Goal: Transaction & Acquisition: Book appointment/travel/reservation

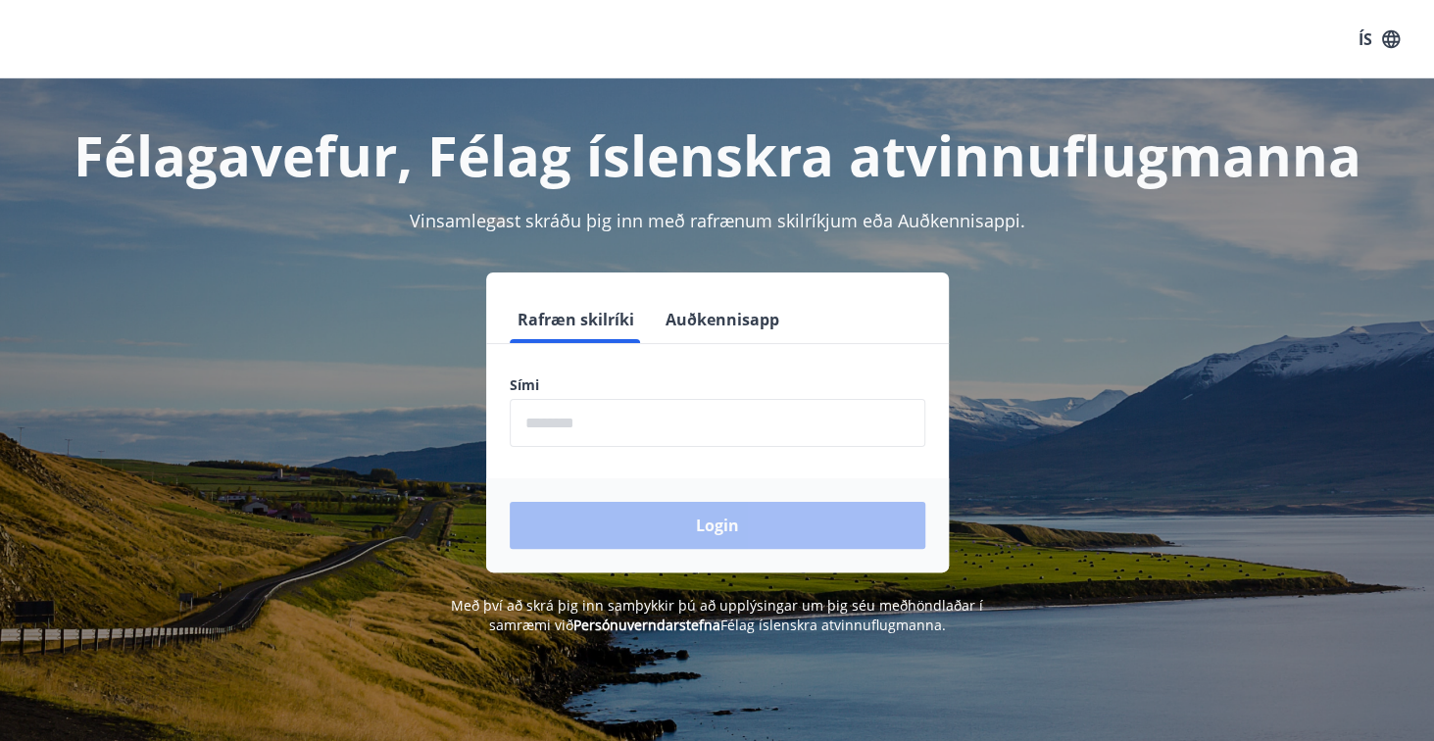
click at [647, 399] on input "phone" at bounding box center [718, 423] width 416 height 48
type input "********"
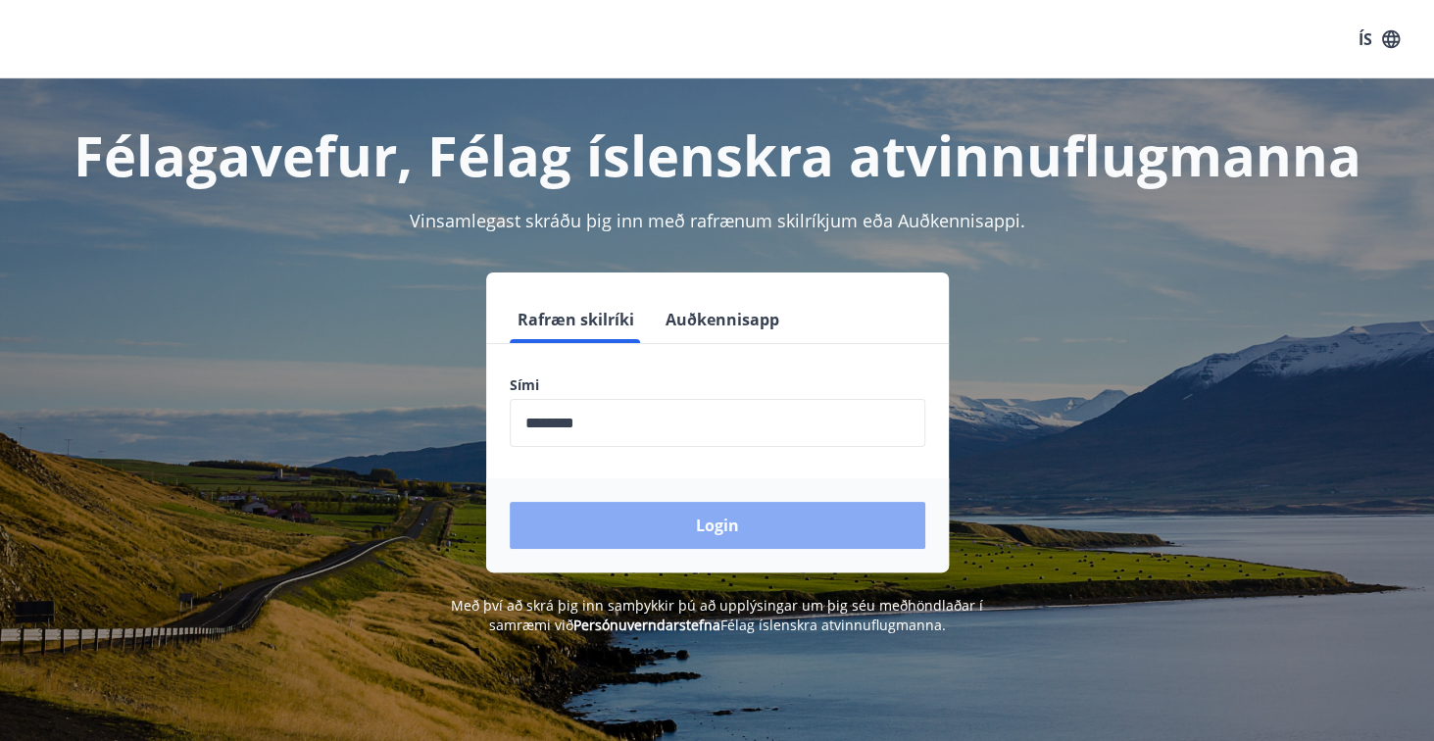
click at [690, 530] on button "Login" at bounding box center [718, 525] width 416 height 47
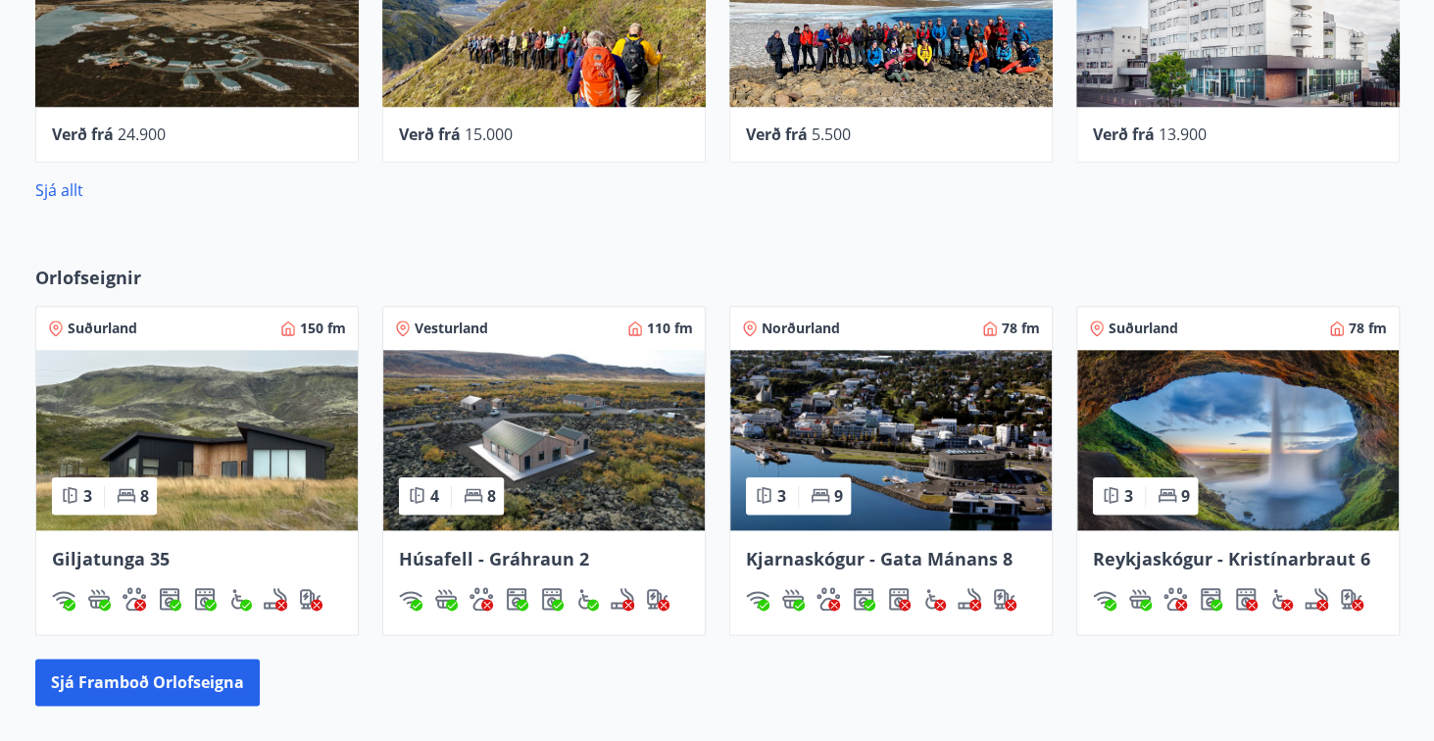
scroll to position [1035, 0]
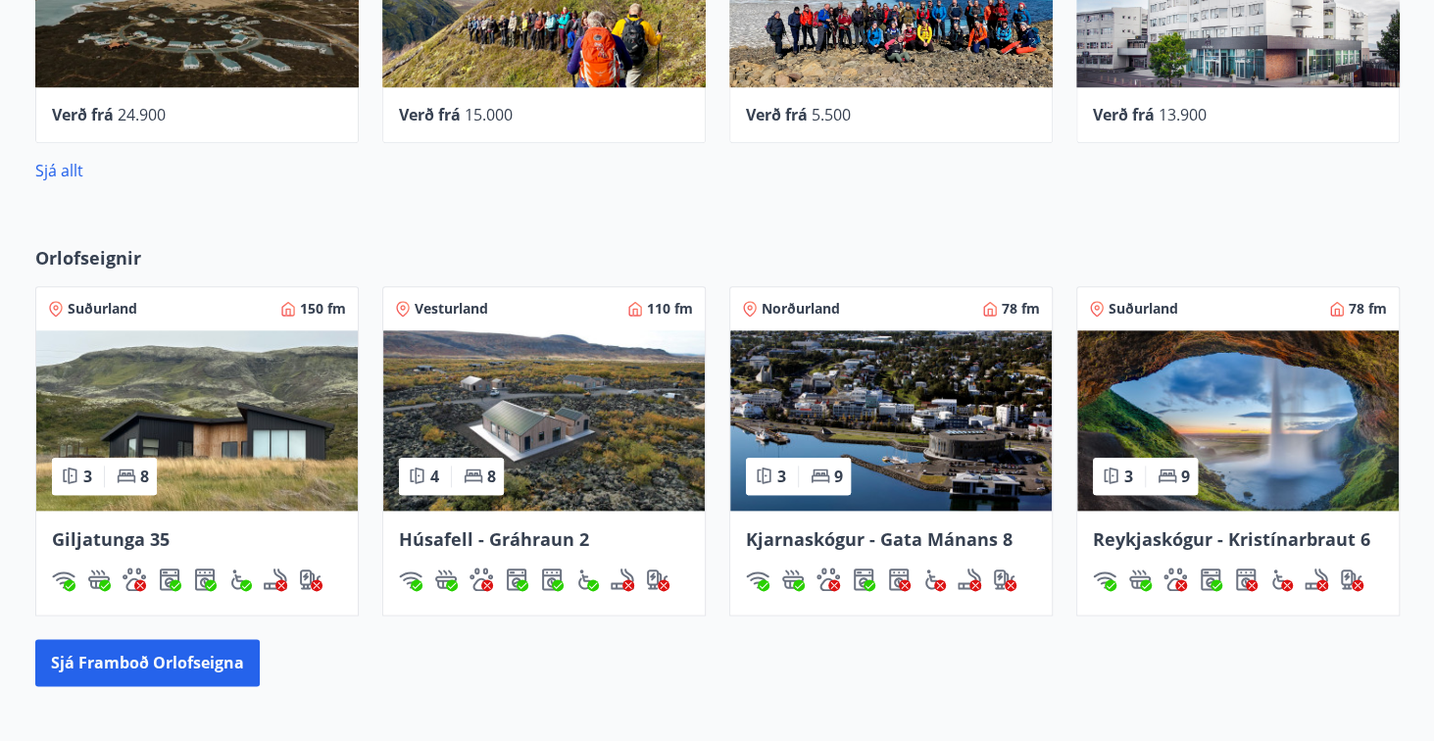
click at [524, 392] on img at bounding box center [543, 420] width 321 height 180
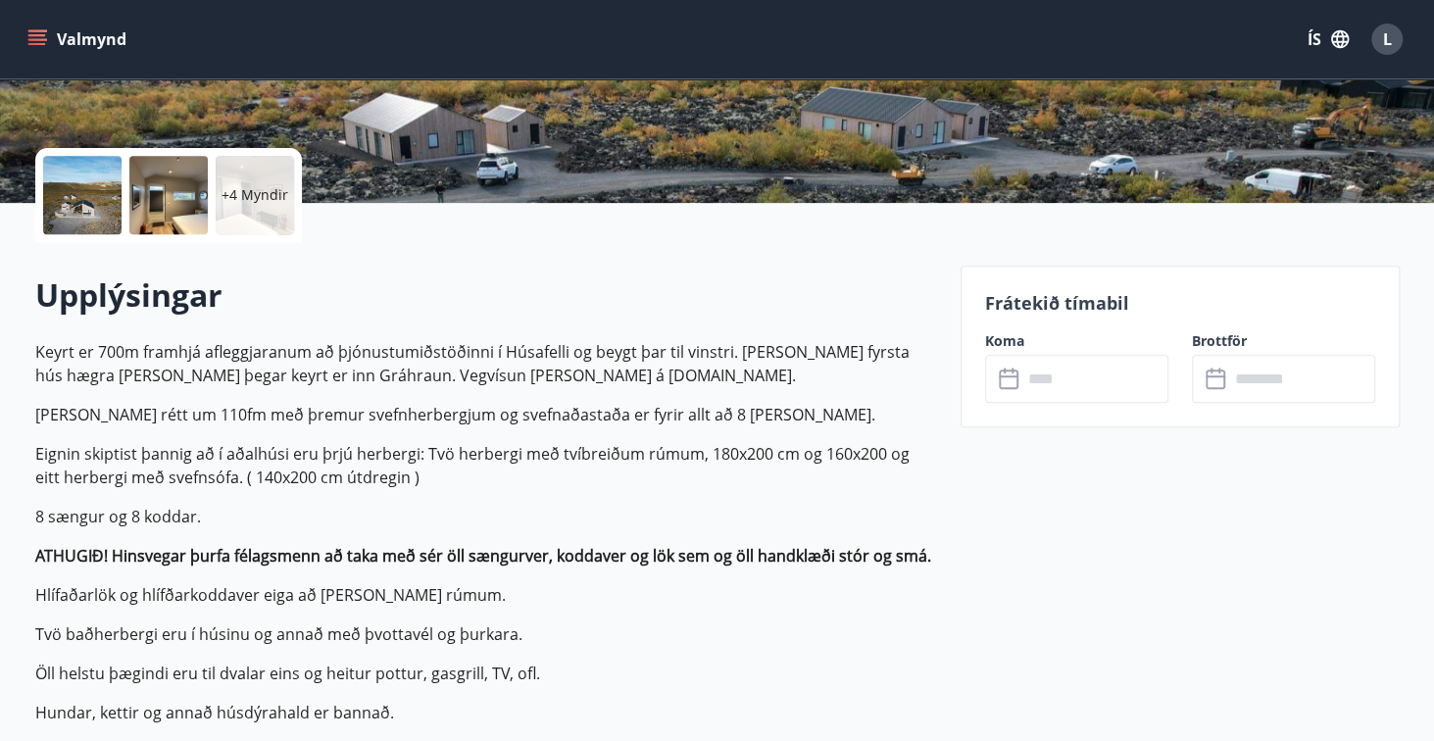
scroll to position [482, 0]
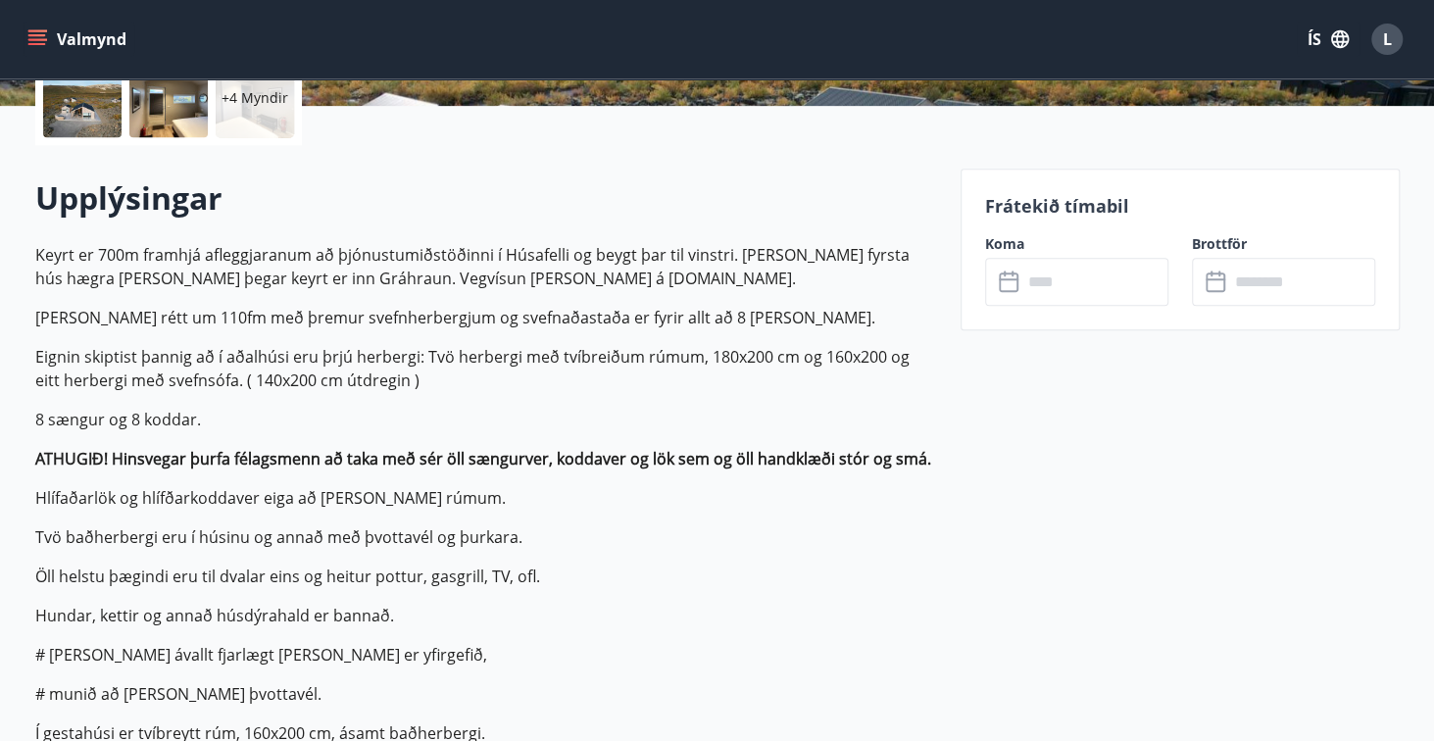
click at [1017, 287] on icon at bounding box center [1011, 282] width 24 height 24
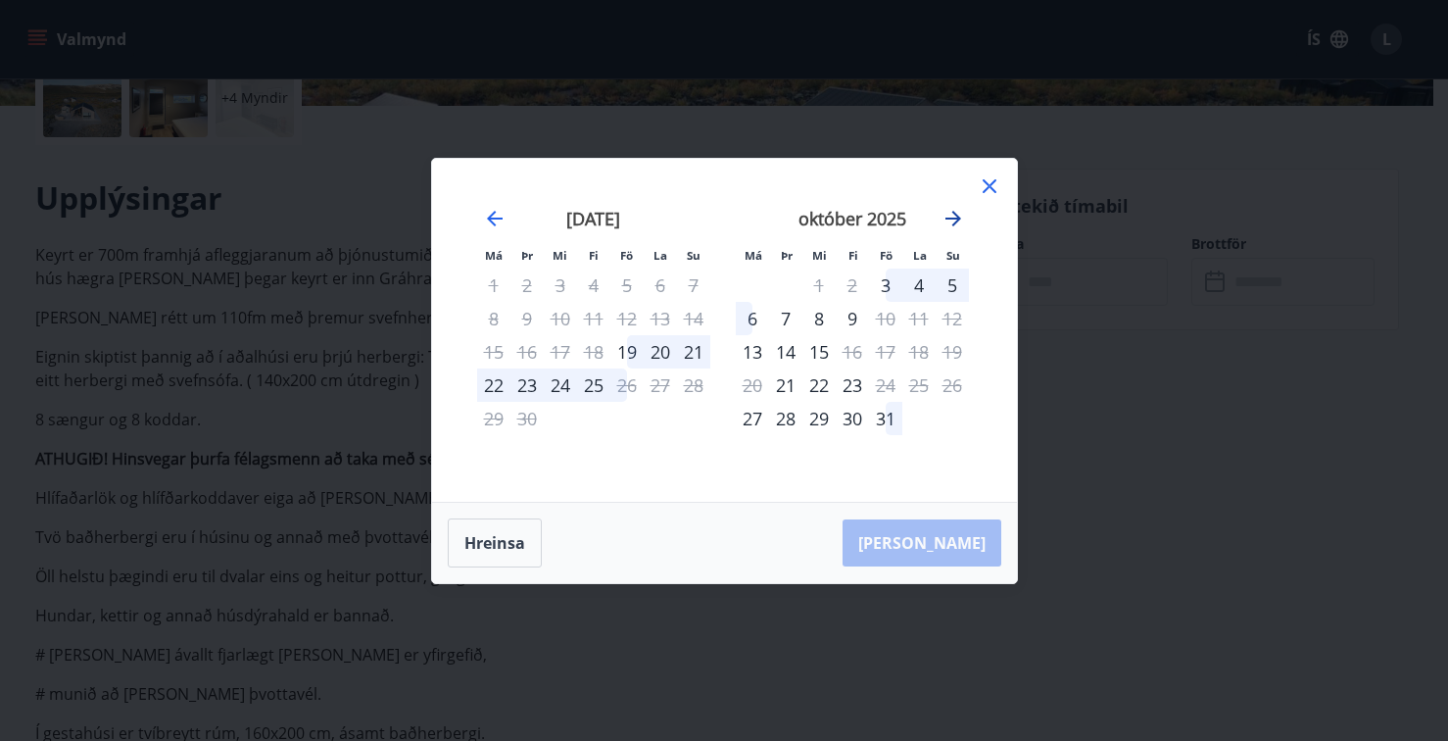
click at [955, 219] on icon "Move forward to switch to the next month." at bounding box center [954, 219] width 16 height 16
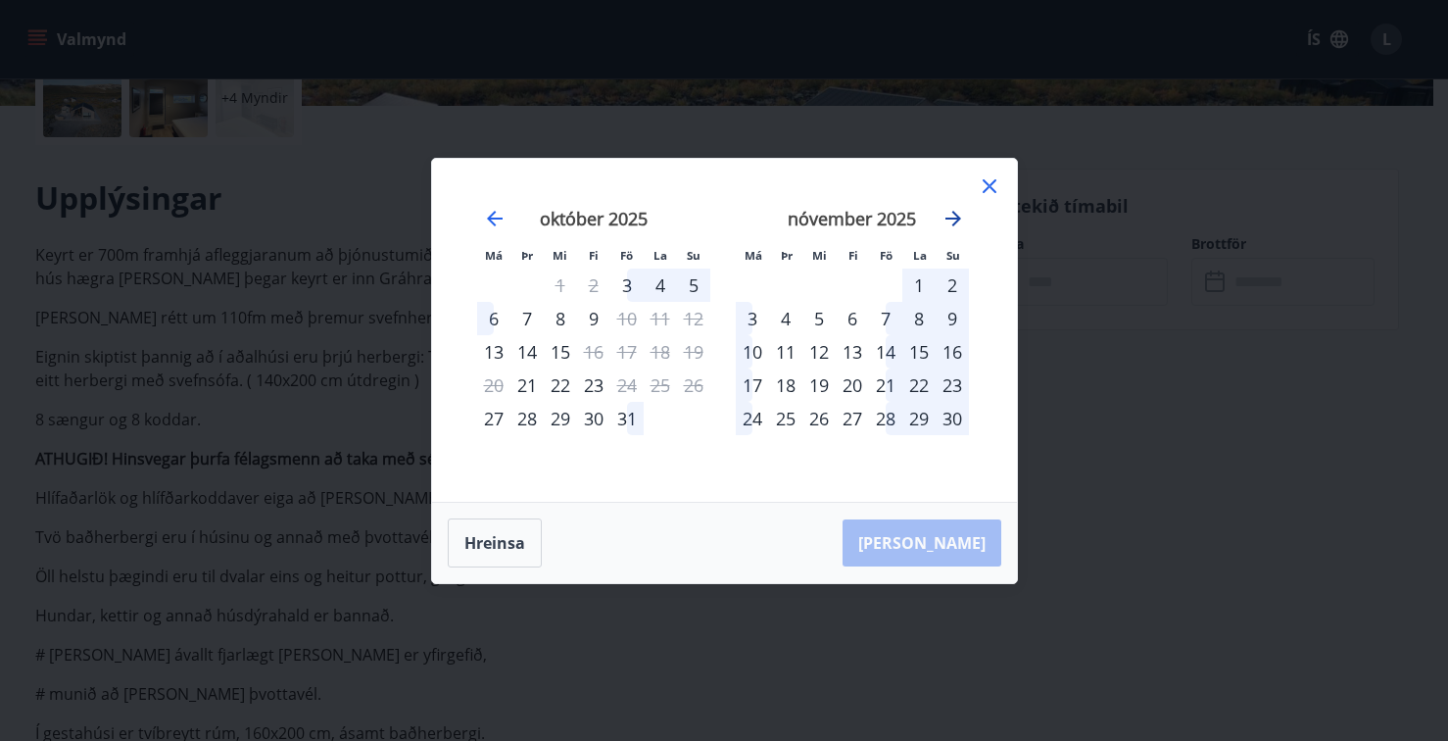
click at [955, 219] on icon "Move forward to switch to the next month." at bounding box center [954, 219] width 16 height 16
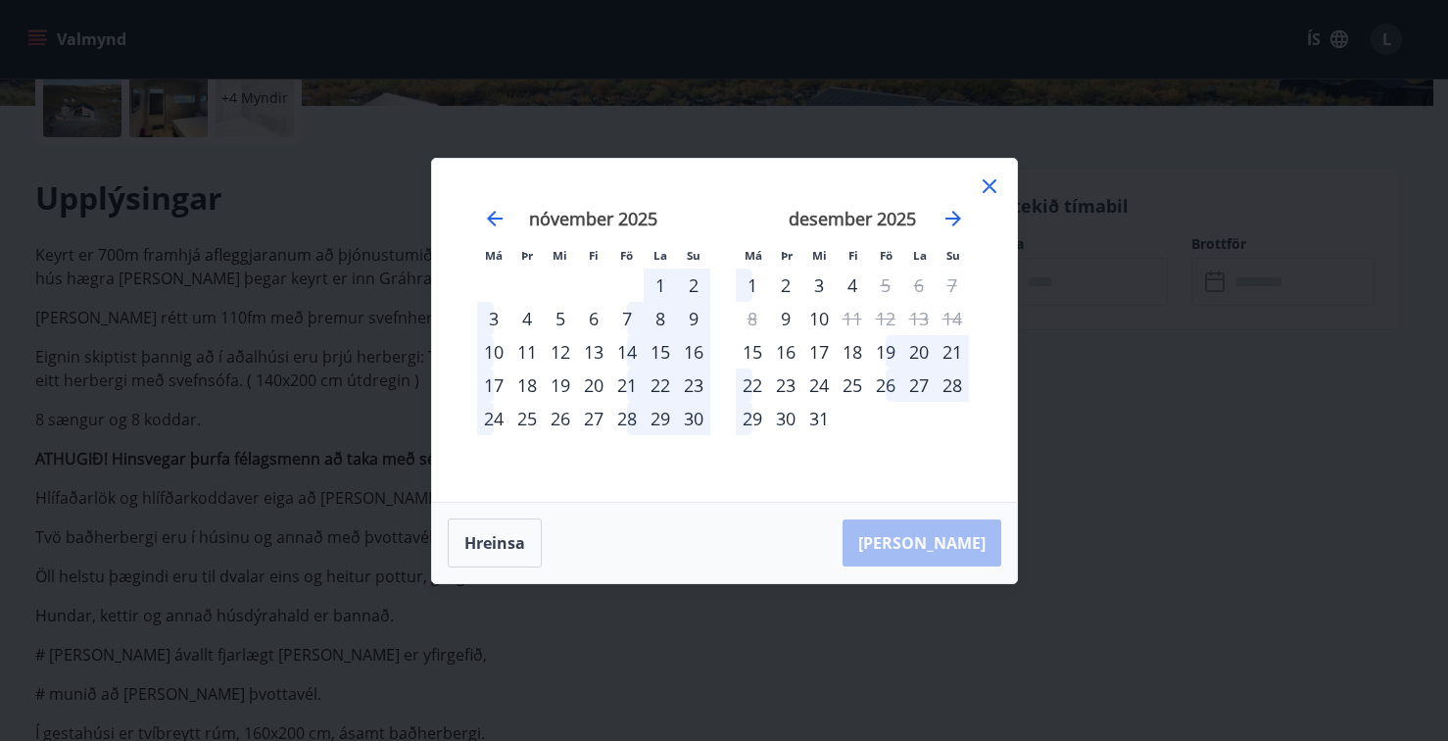
click at [750, 381] on div "22" at bounding box center [752, 384] width 33 height 33
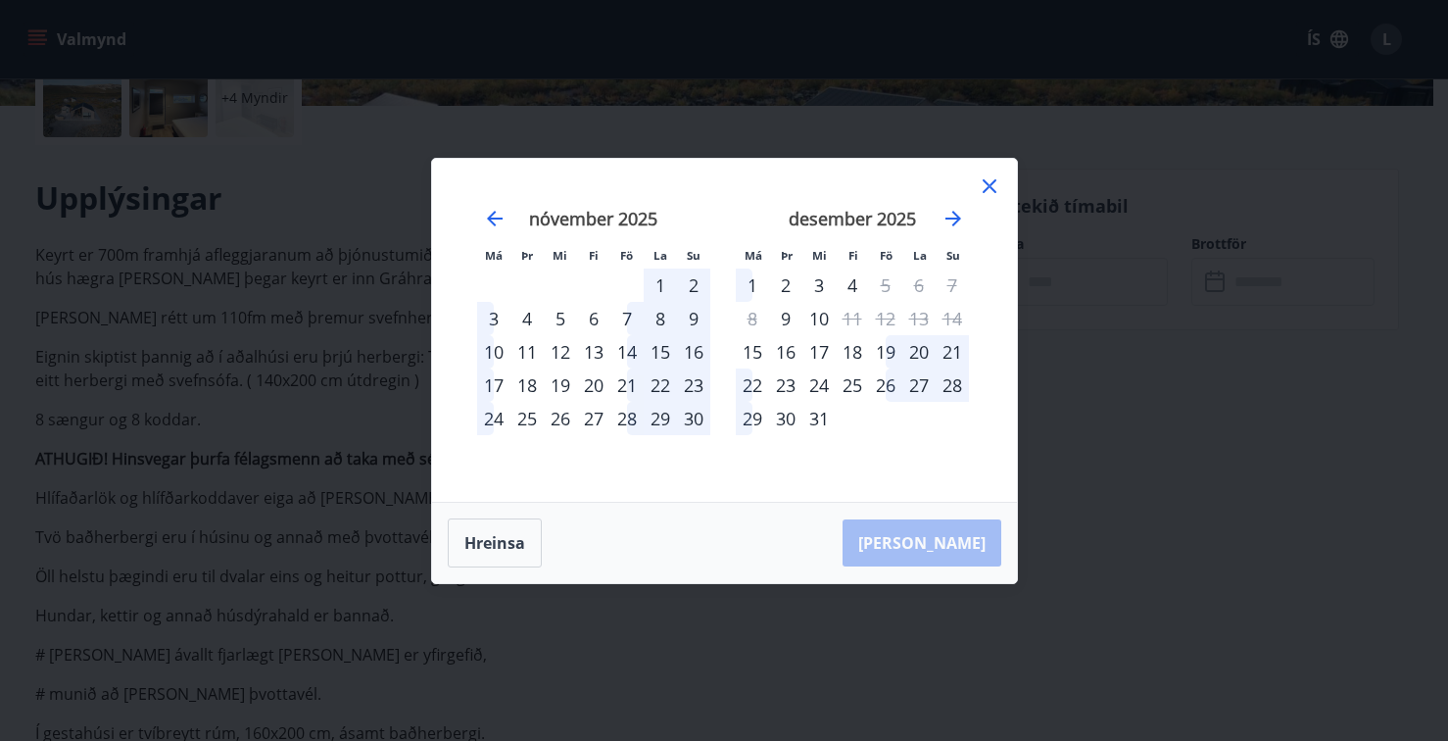
click at [750, 381] on div "22" at bounding box center [752, 384] width 33 height 33
click at [749, 375] on div "22" at bounding box center [752, 384] width 33 height 33
click at [951, 350] on div "21" at bounding box center [952, 351] width 33 height 33
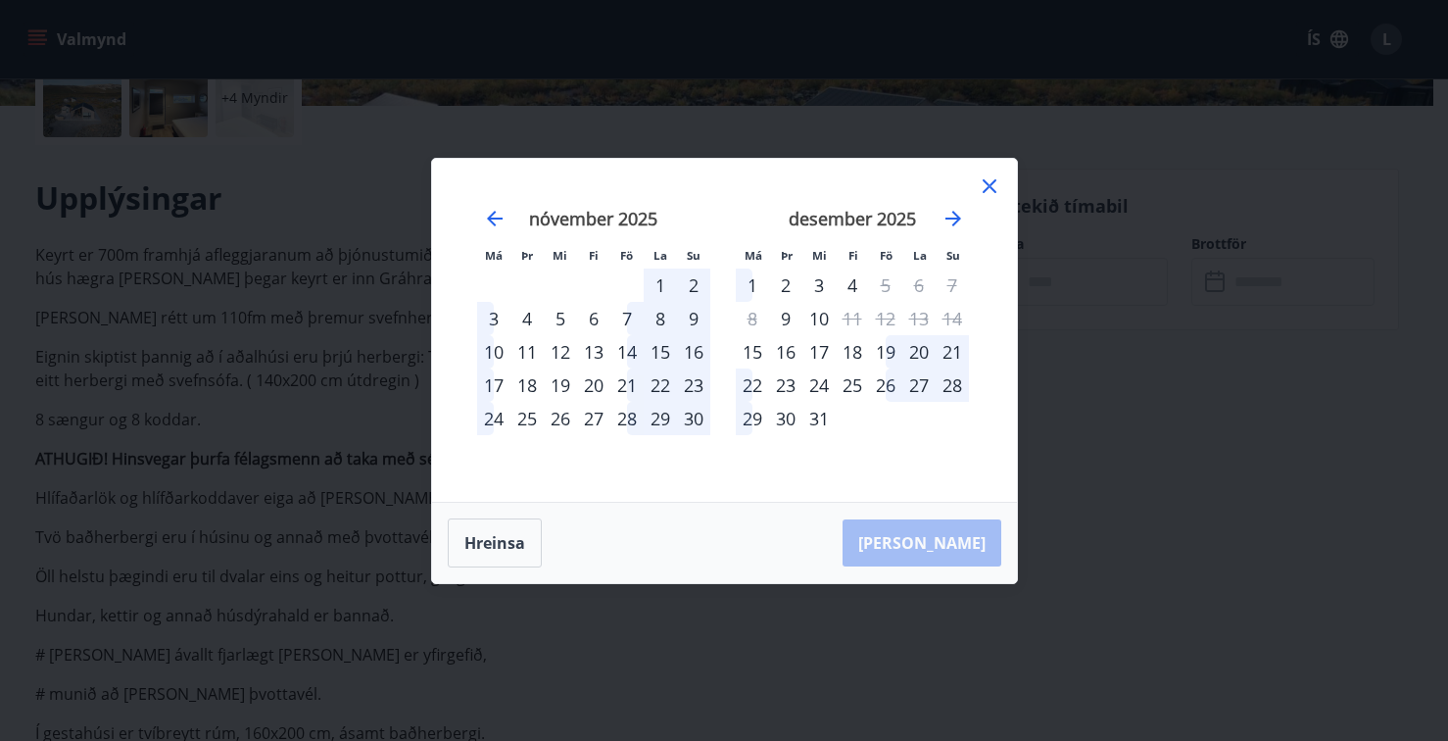
click at [951, 350] on div "21" at bounding box center [952, 351] width 33 height 33
click at [747, 378] on div "22" at bounding box center [752, 384] width 33 height 33
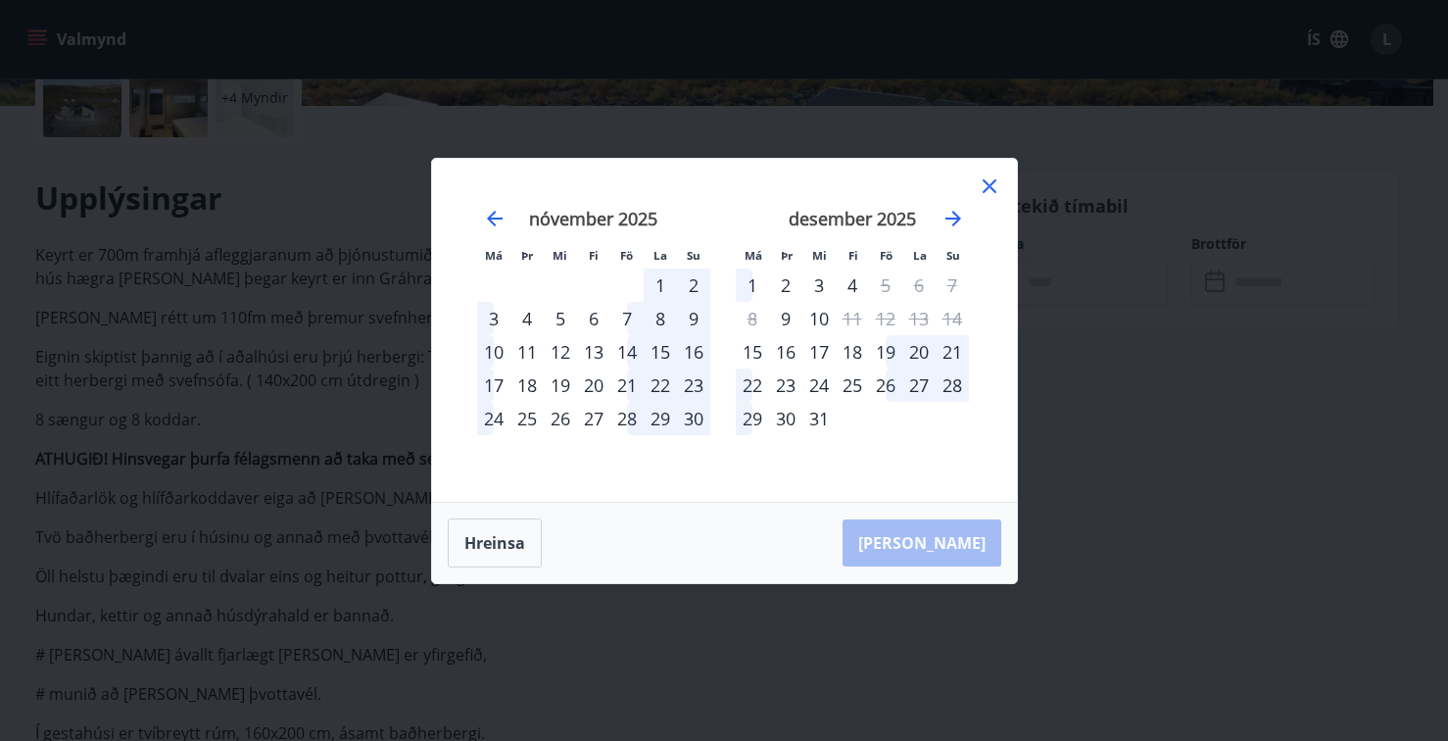
click at [747, 378] on div "22" at bounding box center [752, 384] width 33 height 33
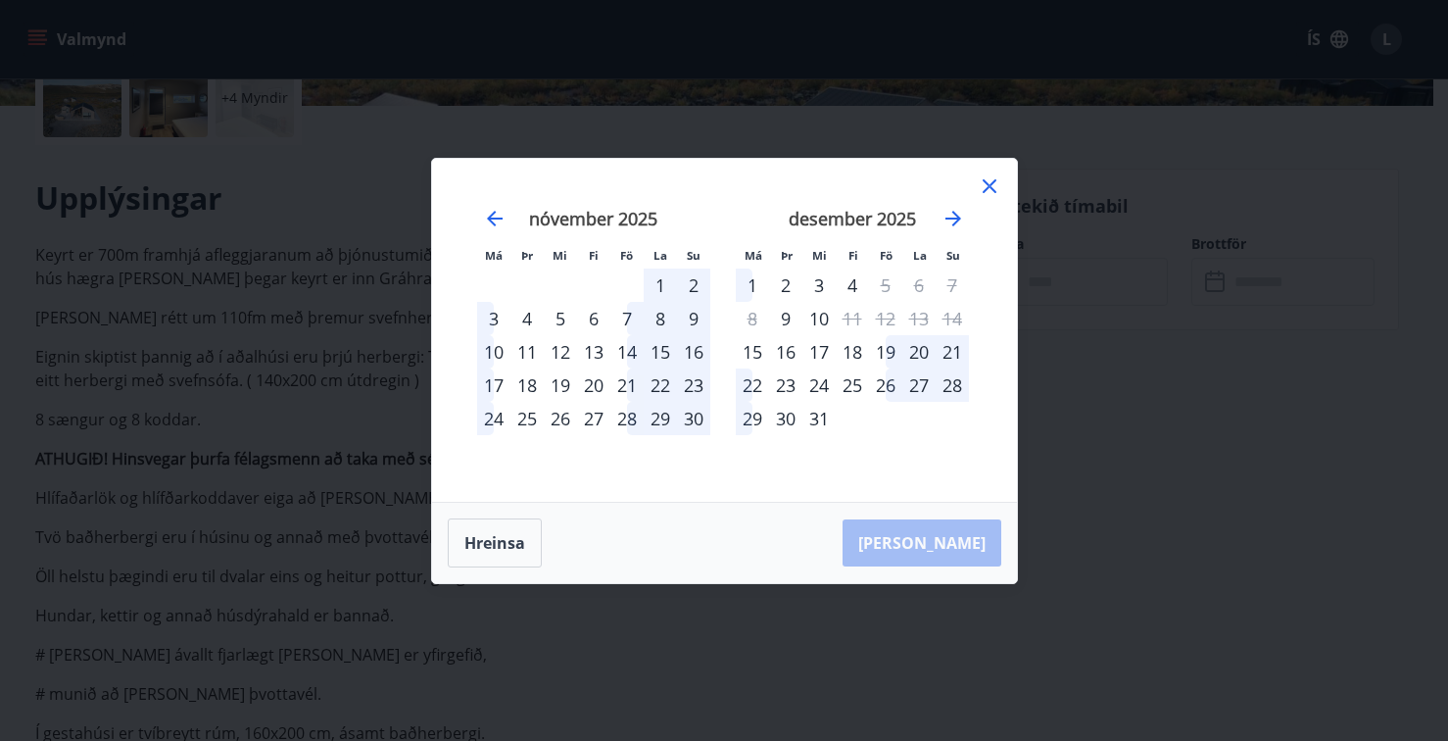
click at [747, 378] on div "22" at bounding box center [752, 384] width 33 height 33
click at [511, 538] on button "Hreinsa" at bounding box center [495, 542] width 94 height 49
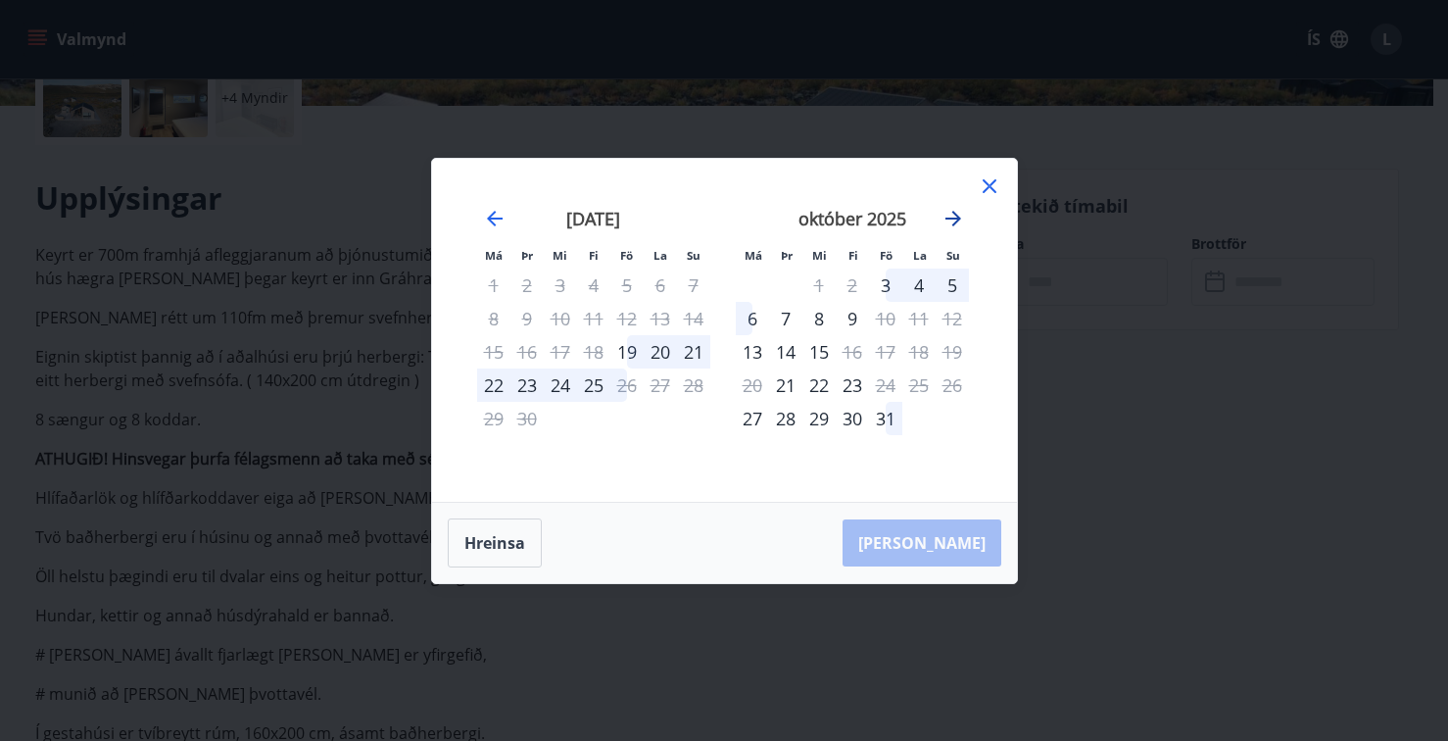
click at [960, 211] on icon "Move forward to switch to the next month." at bounding box center [954, 219] width 24 height 24
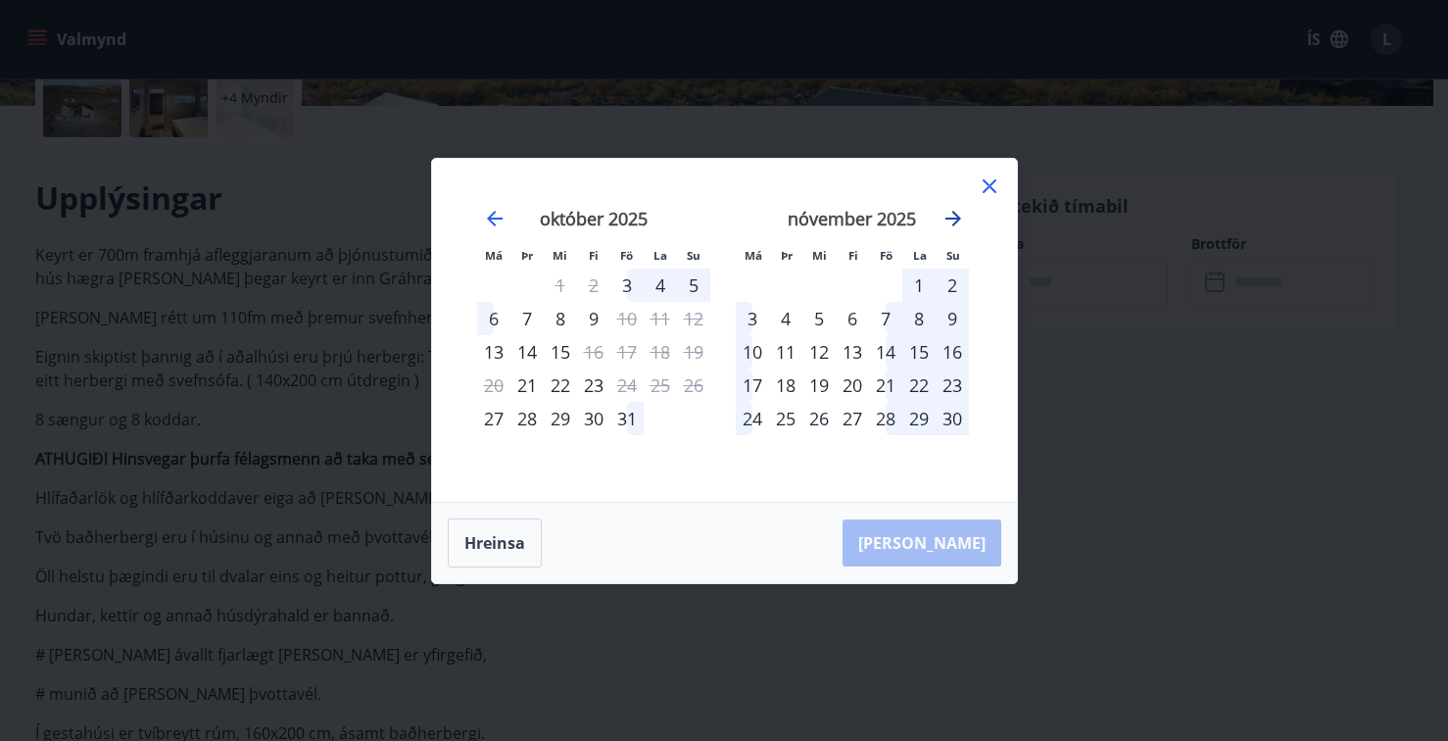
click at [960, 211] on icon "Move forward to switch to the next month." at bounding box center [954, 219] width 24 height 24
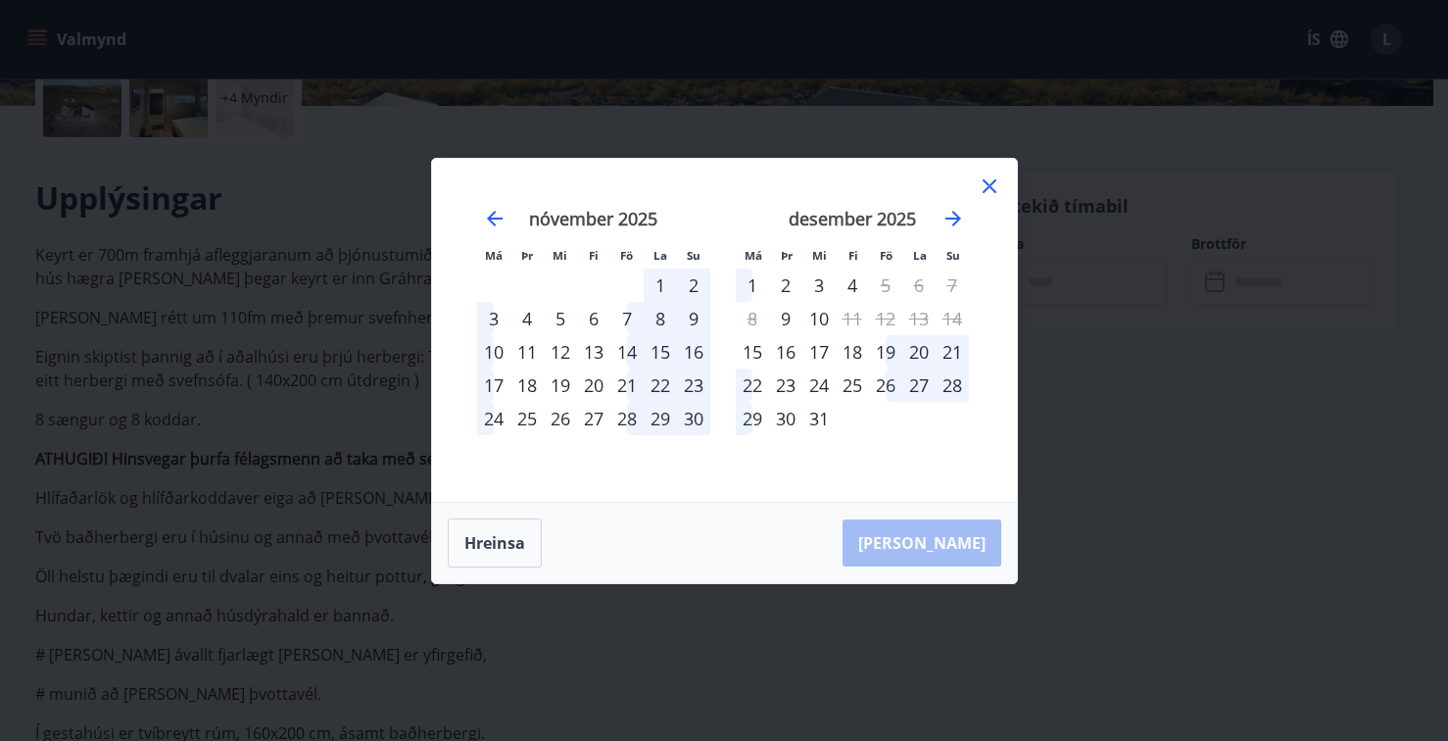
click at [757, 387] on div "22" at bounding box center [752, 384] width 33 height 33
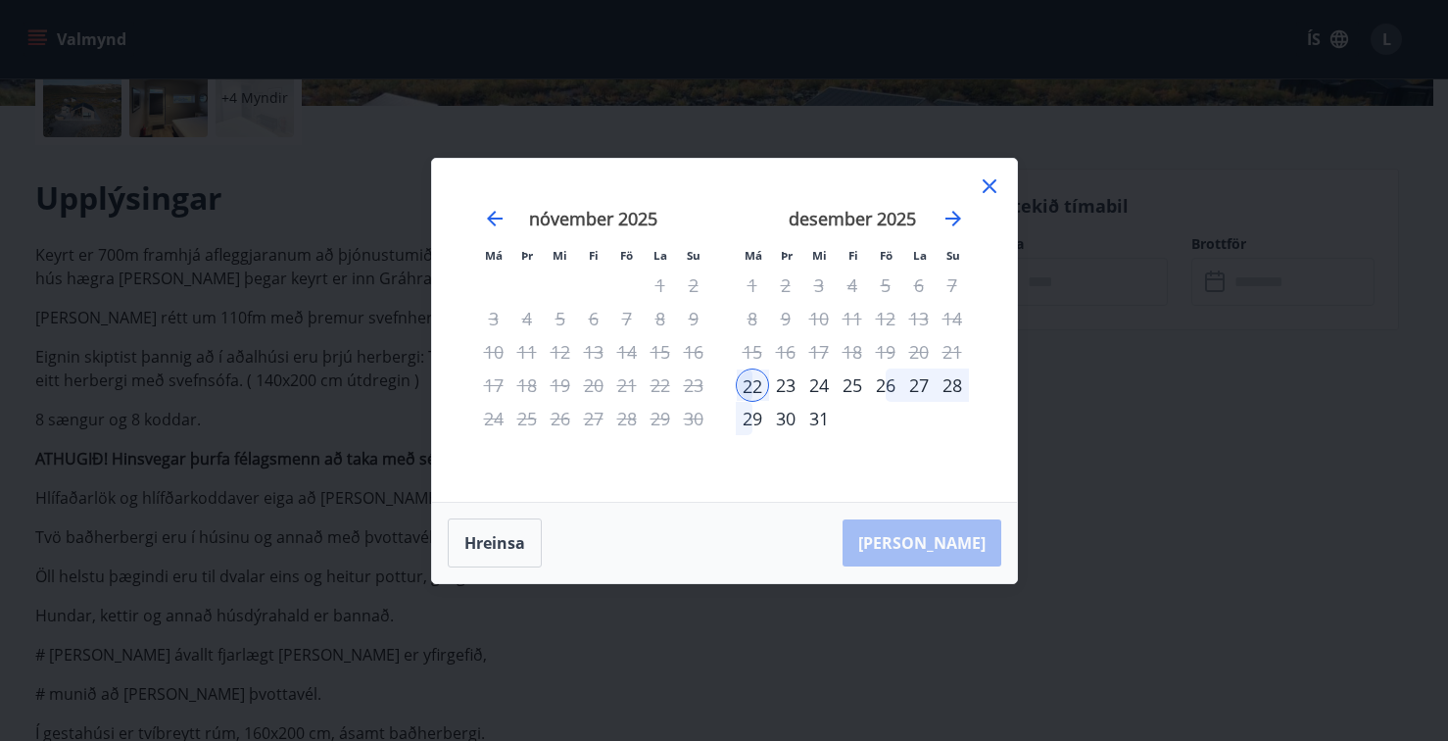
click at [754, 422] on div "29" at bounding box center [752, 418] width 33 height 33
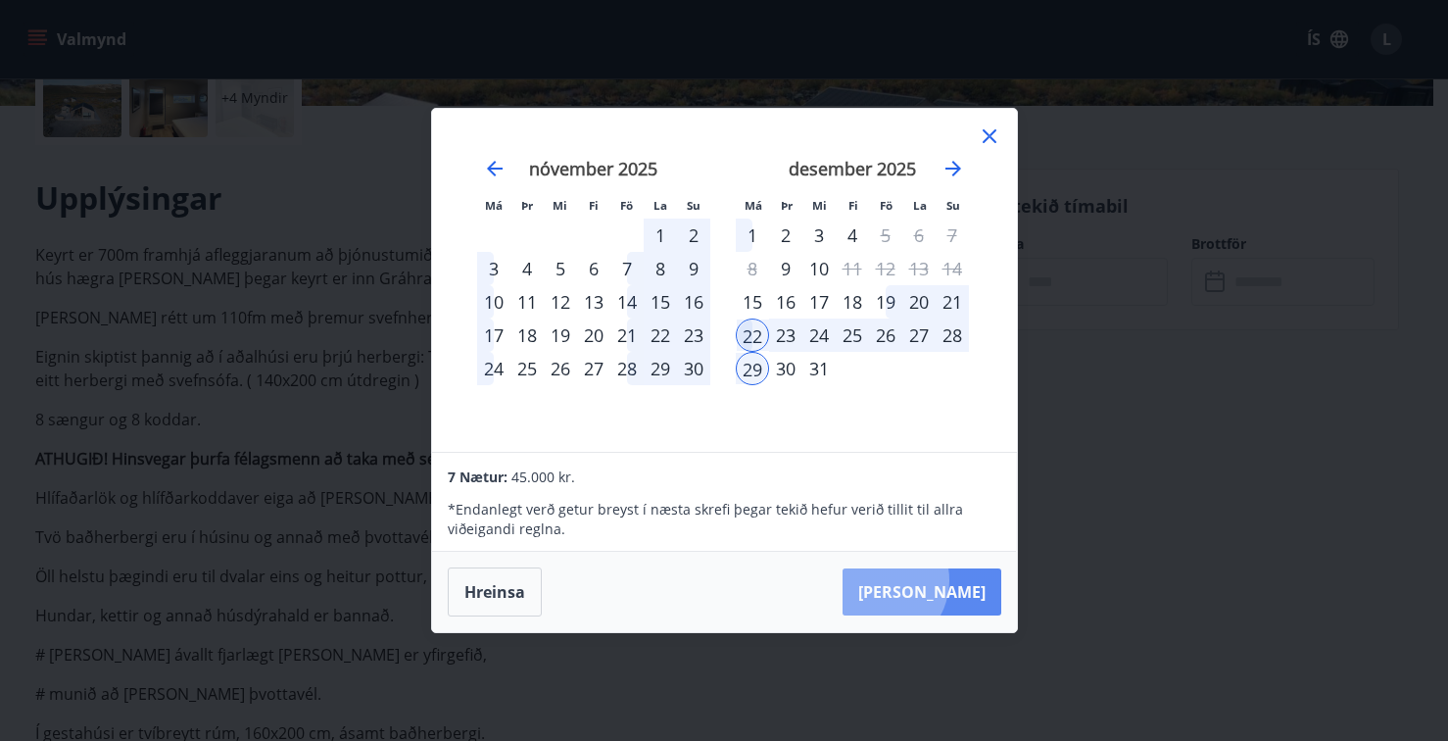
click at [940, 580] on button "Taka Frá" at bounding box center [922, 591] width 159 height 47
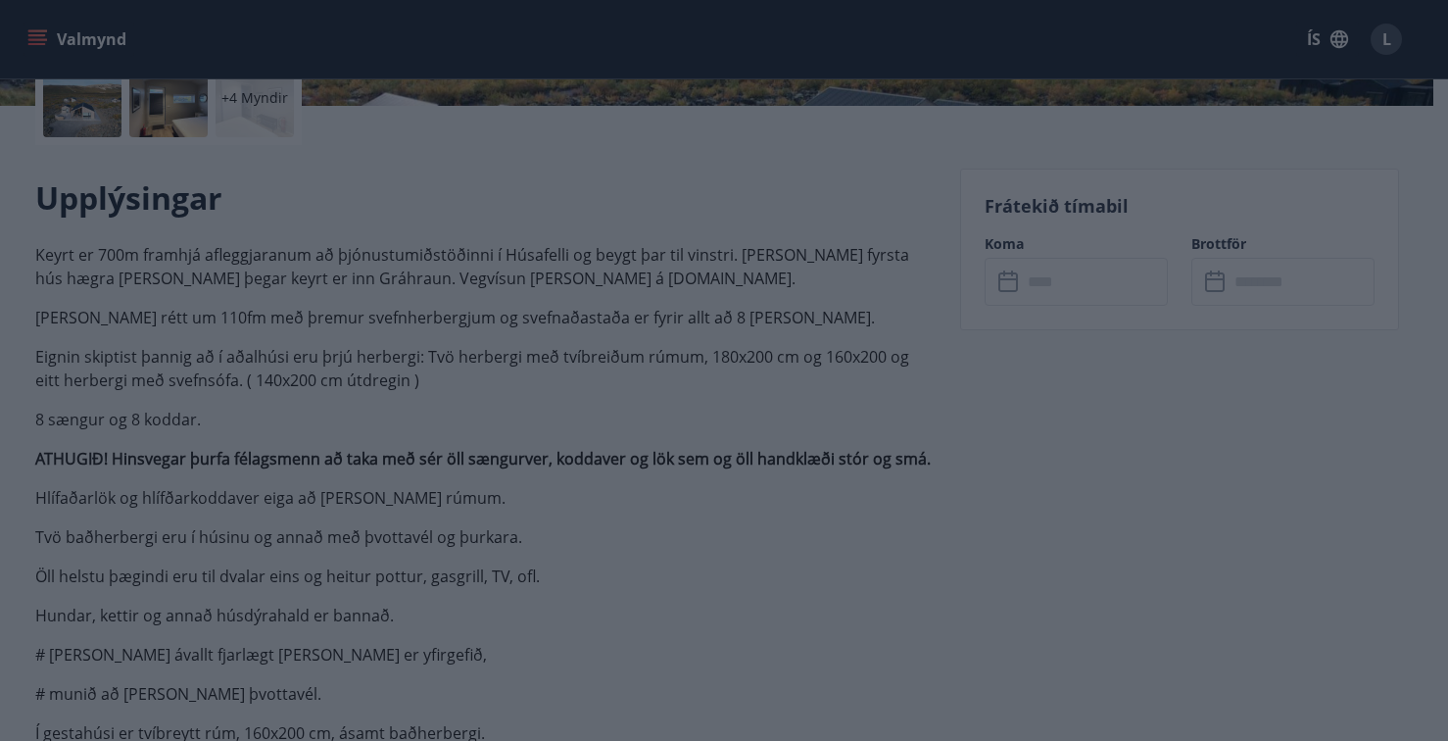
type input "******"
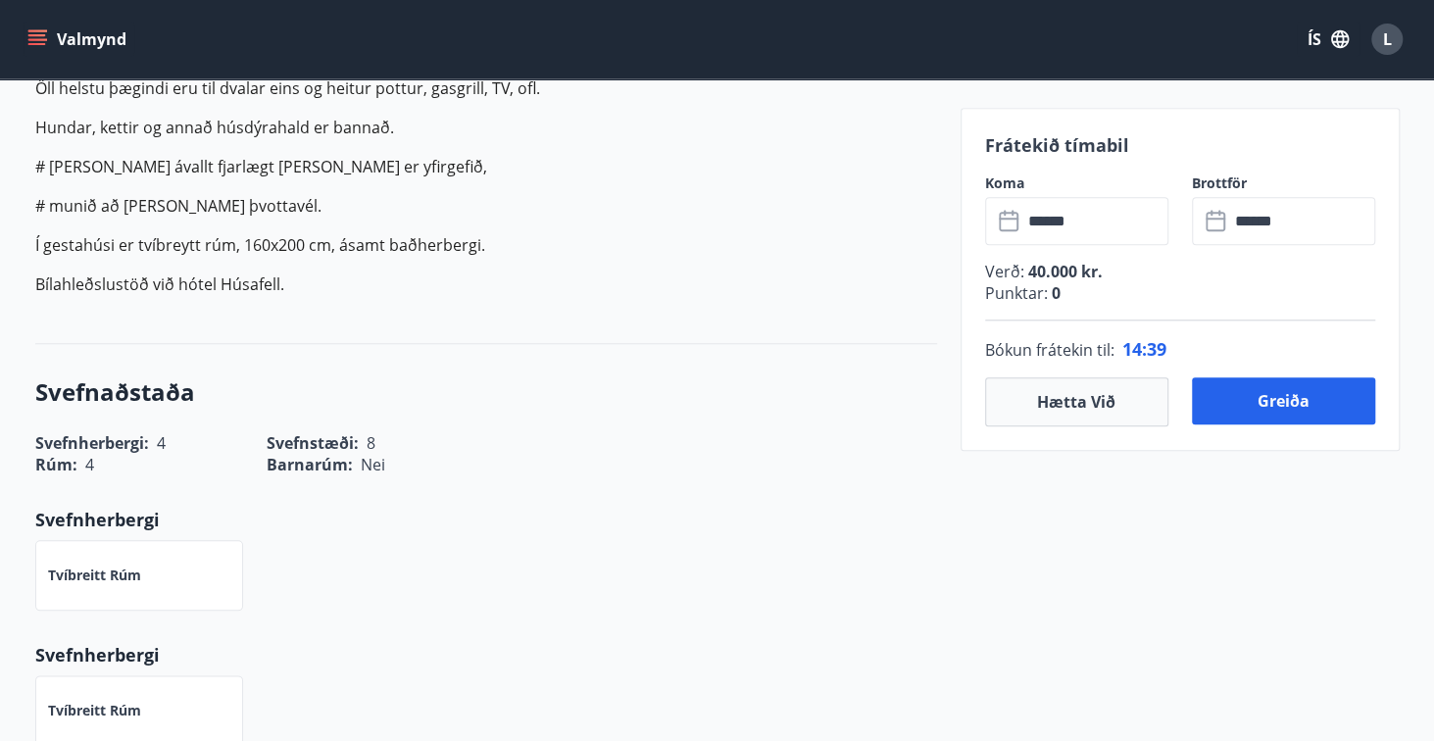
scroll to position [1091, 0]
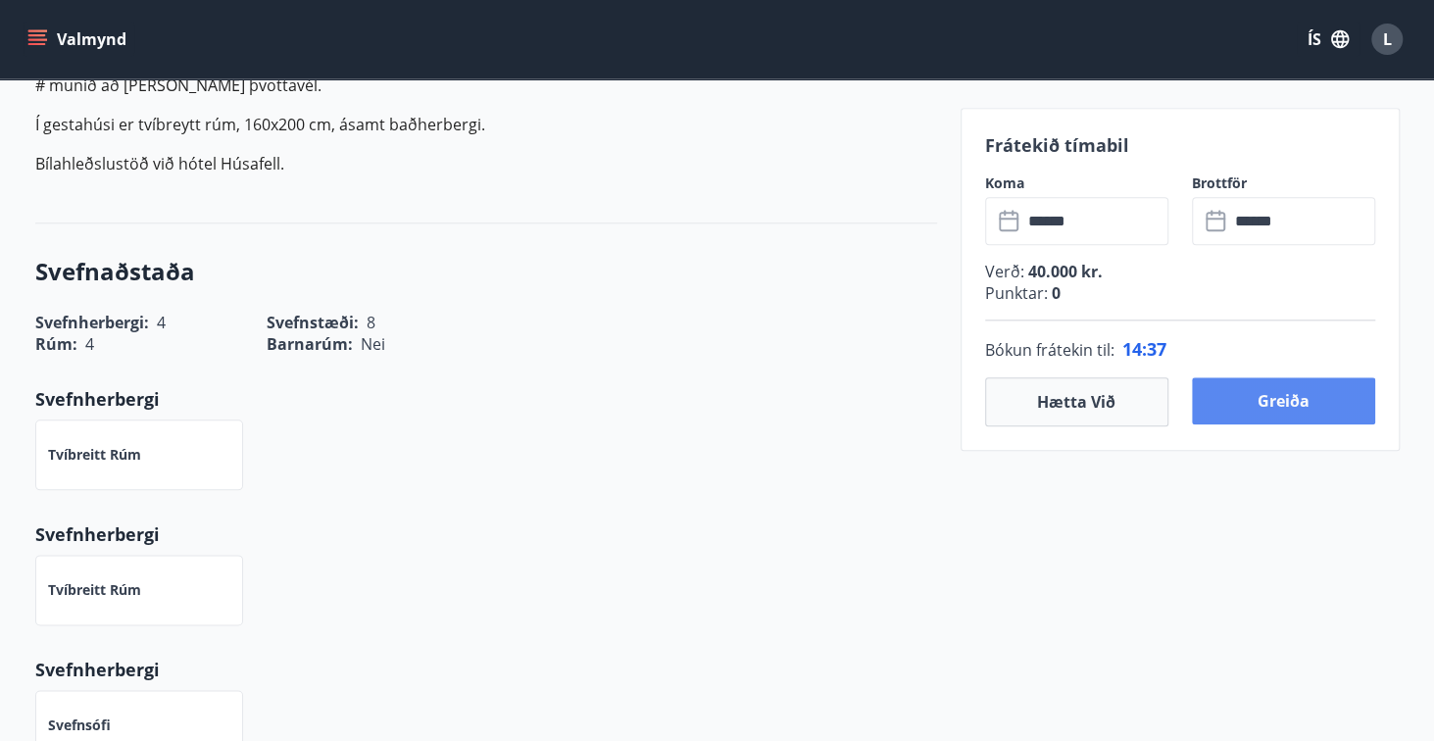
click at [1300, 381] on button "Greiða" at bounding box center [1283, 400] width 183 height 47
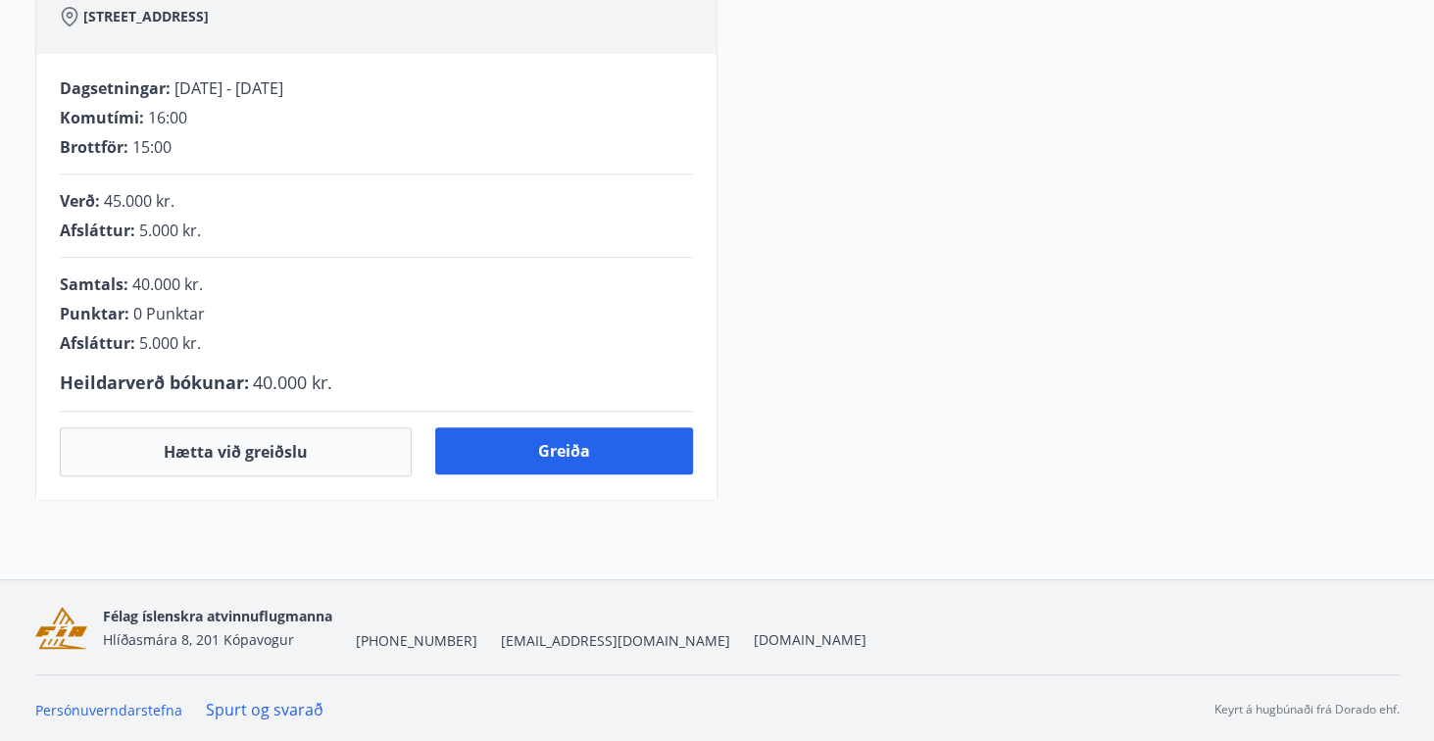
scroll to position [582, 0]
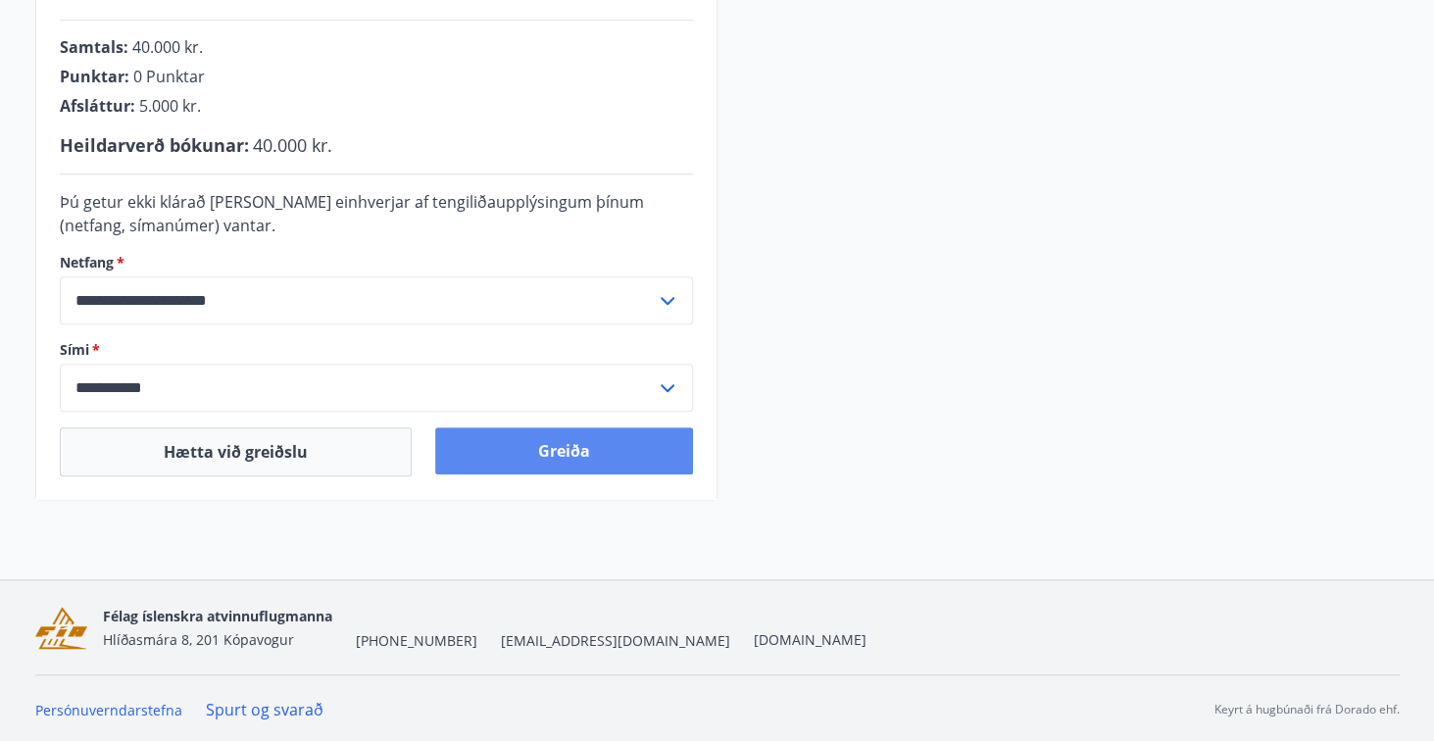
click at [558, 437] on button "Greiða" at bounding box center [564, 450] width 258 height 47
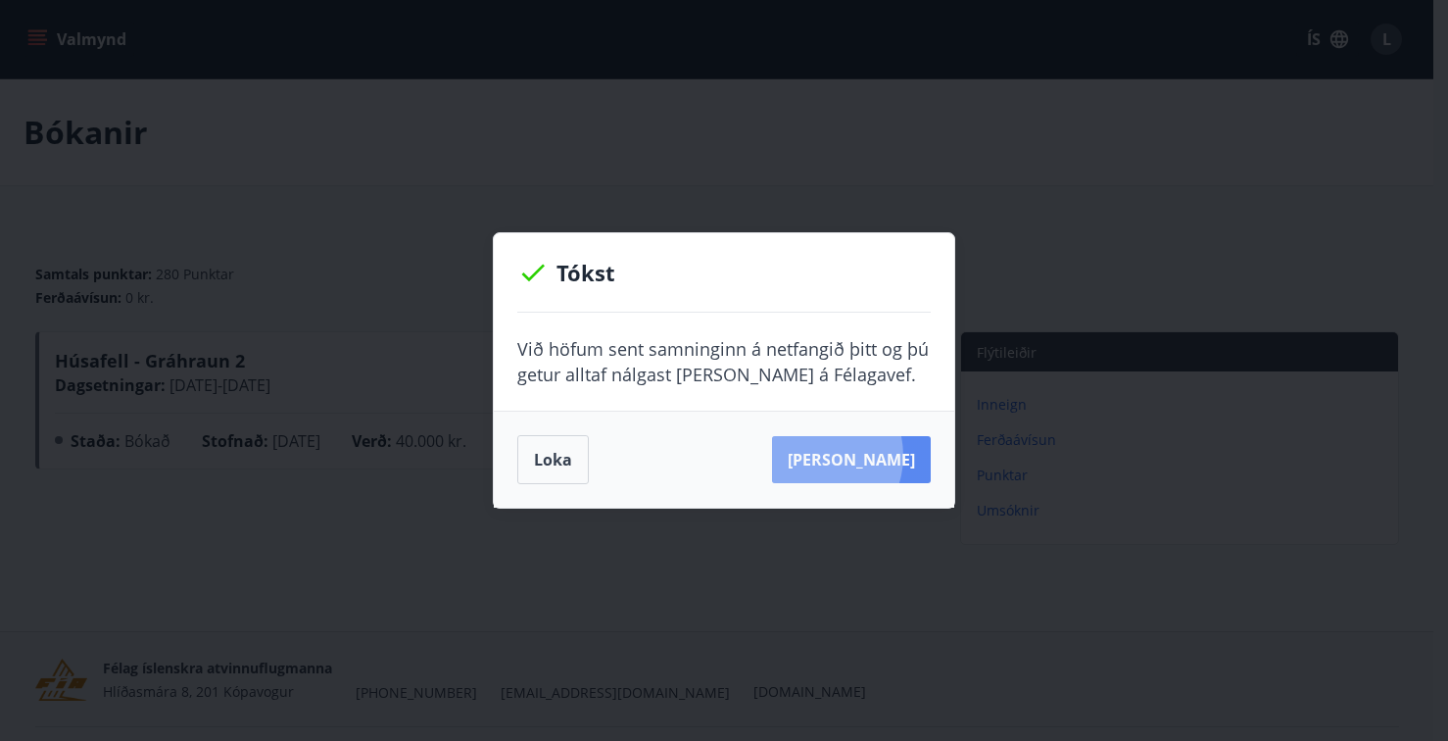
click at [842, 456] on button "[PERSON_NAME]" at bounding box center [851, 459] width 159 height 47
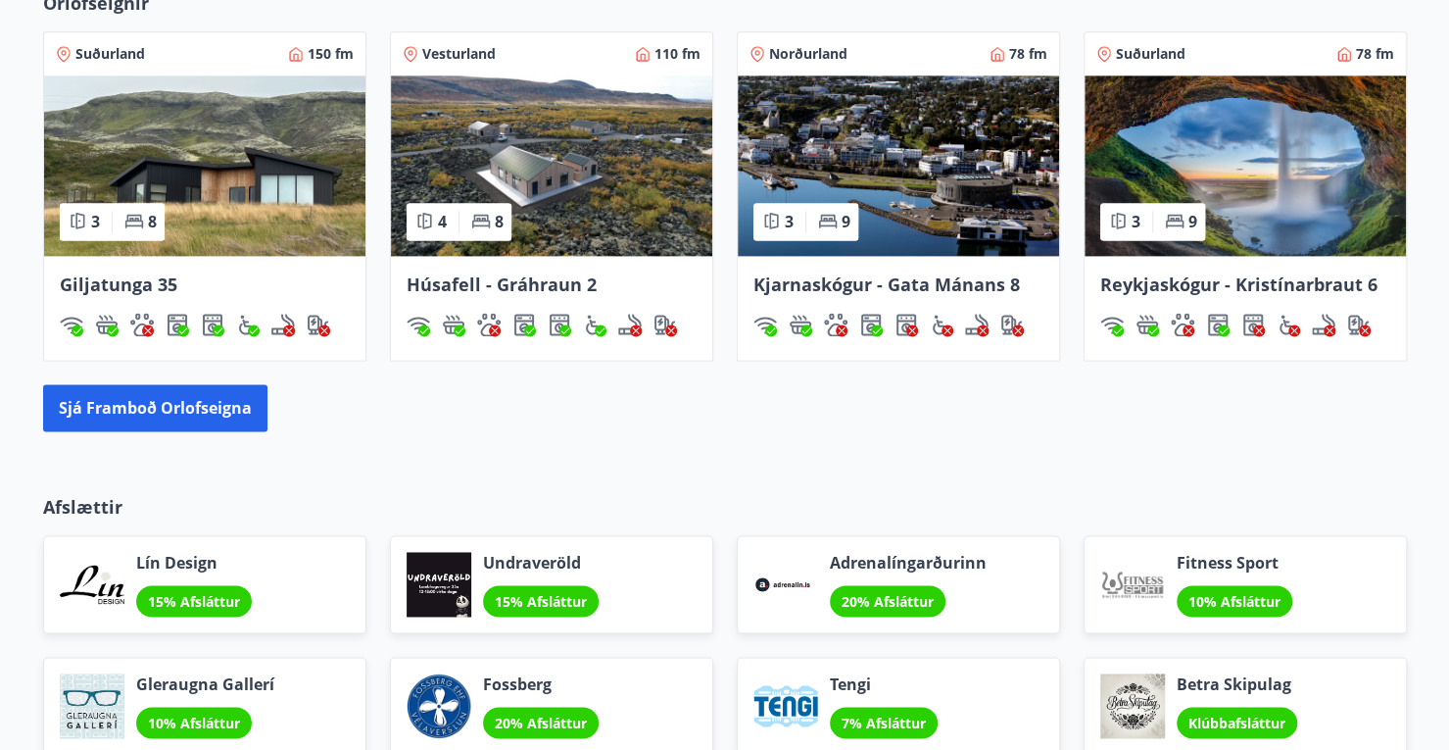
scroll to position [1438, 0]
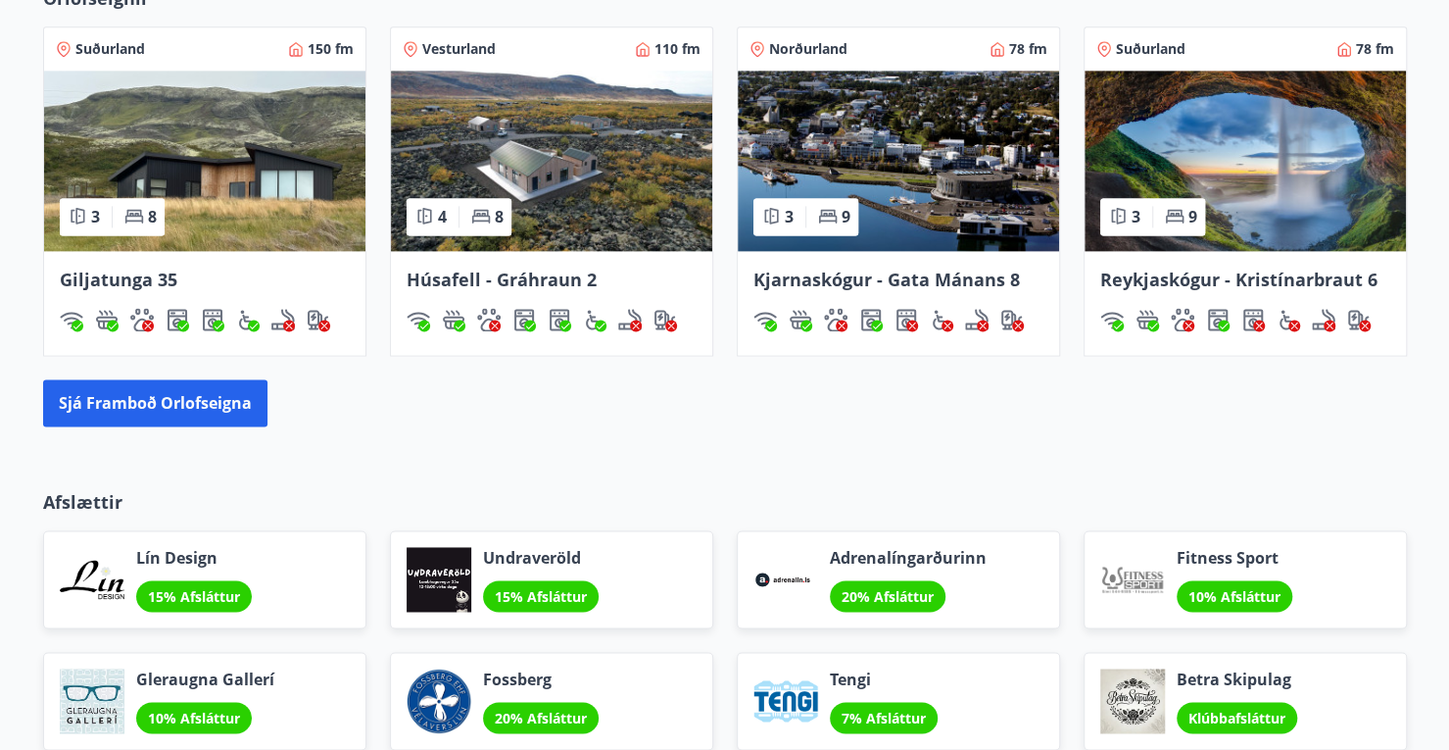
click at [572, 198] on img at bounding box center [551, 161] width 321 height 180
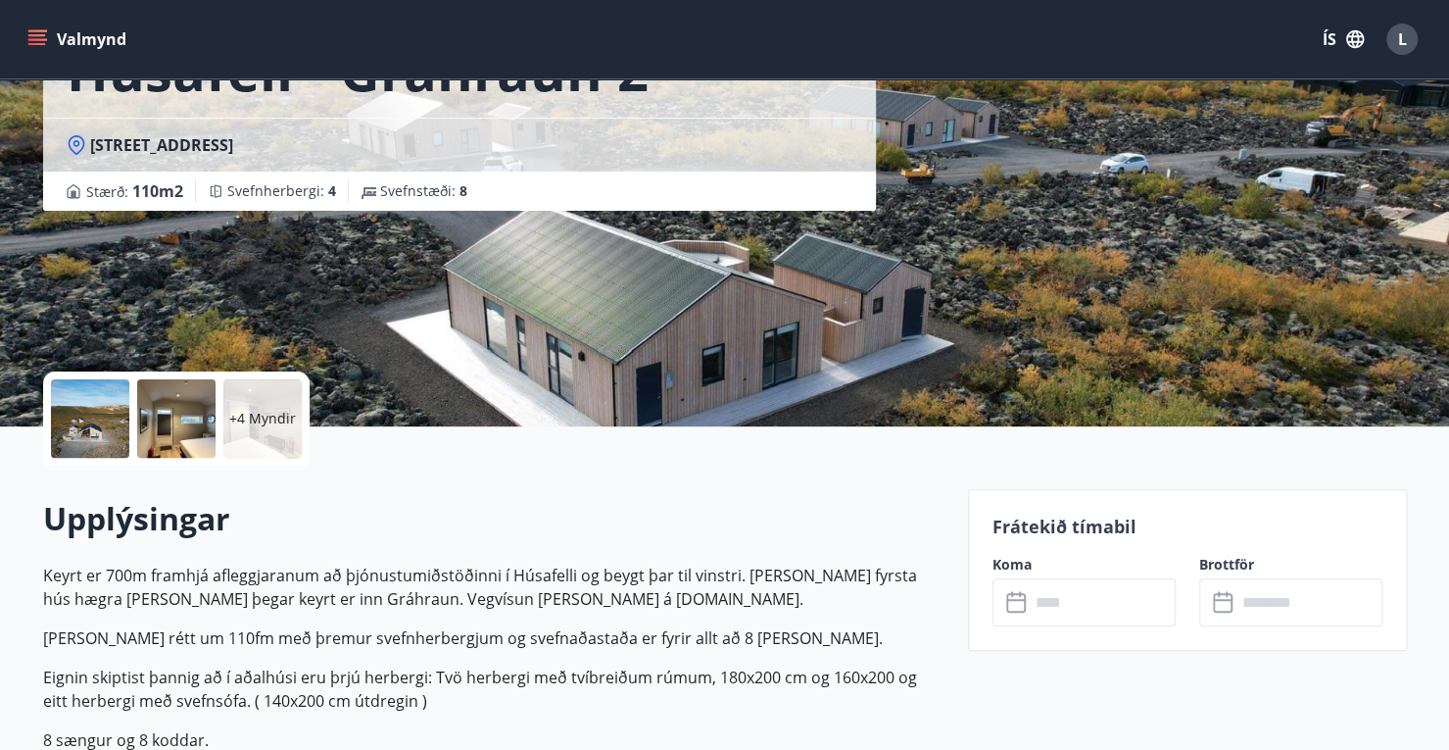
scroll to position [151, 0]
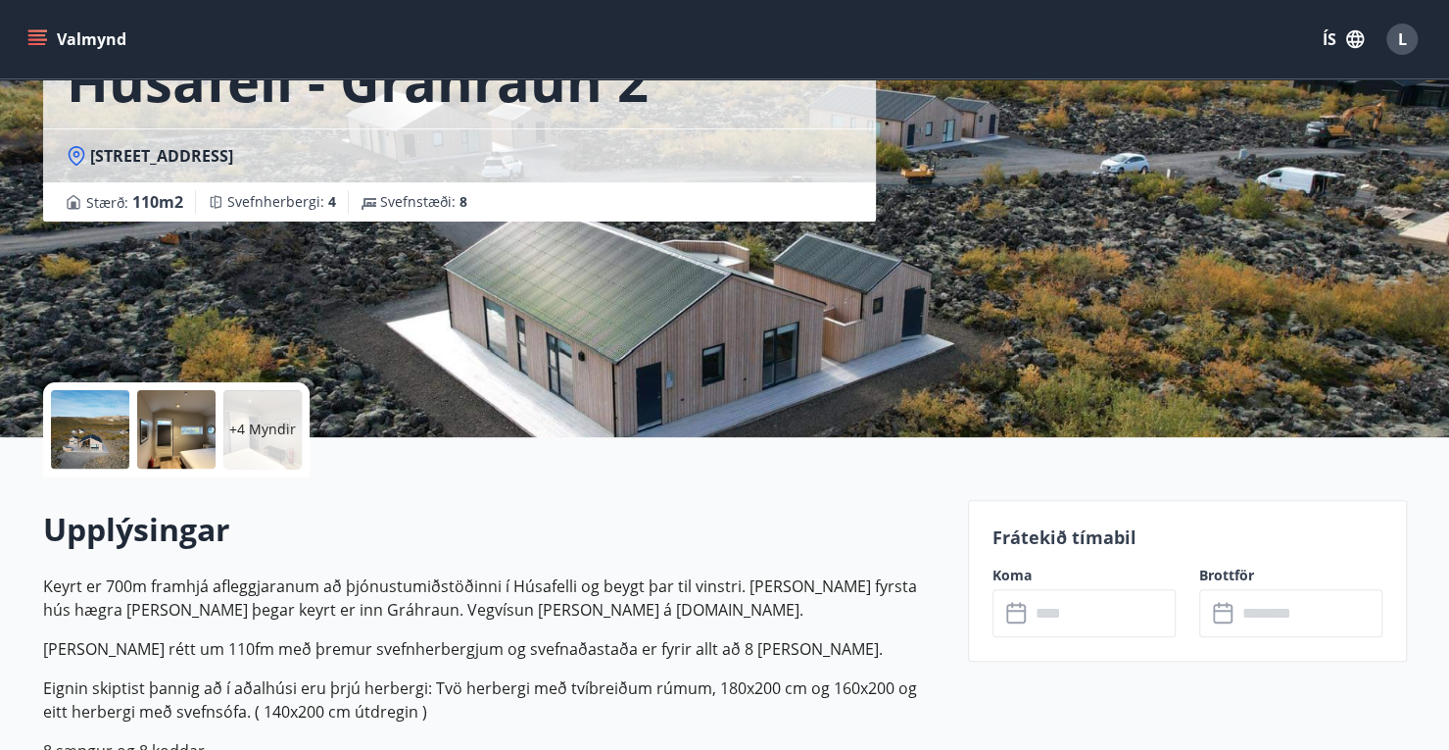
click at [92, 408] on div at bounding box center [90, 429] width 78 height 78
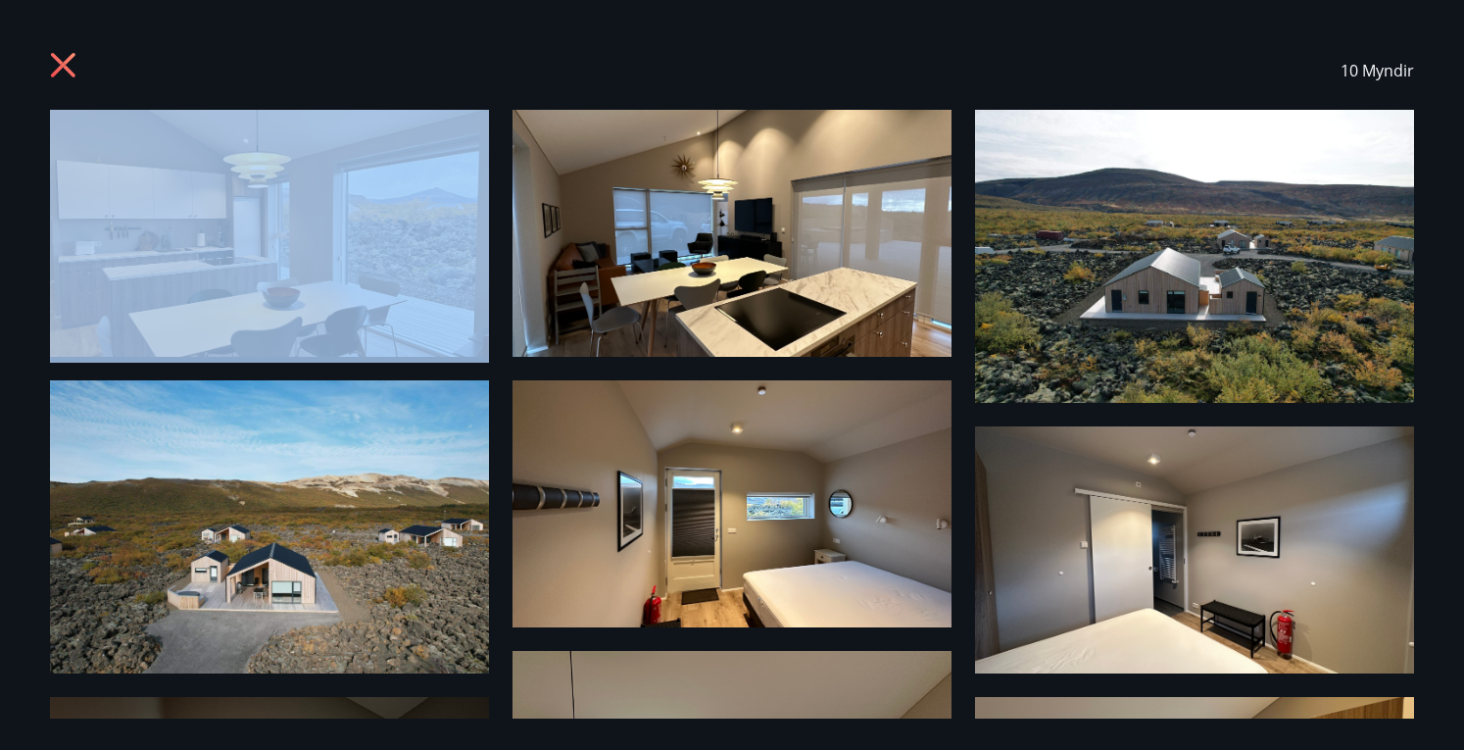
click at [1442, 506] on div "10 Myndir" at bounding box center [732, 375] width 1464 height 750
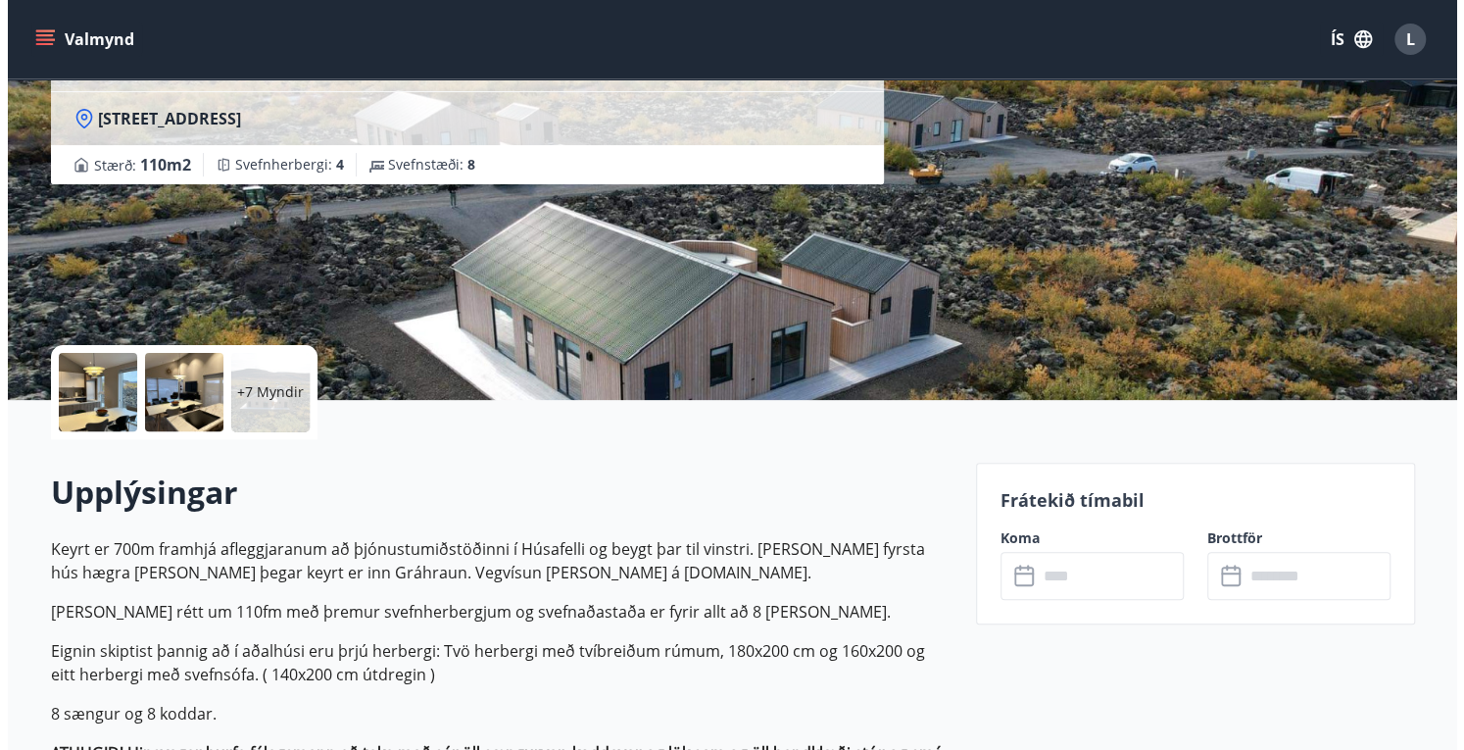
scroll to position [190, 0]
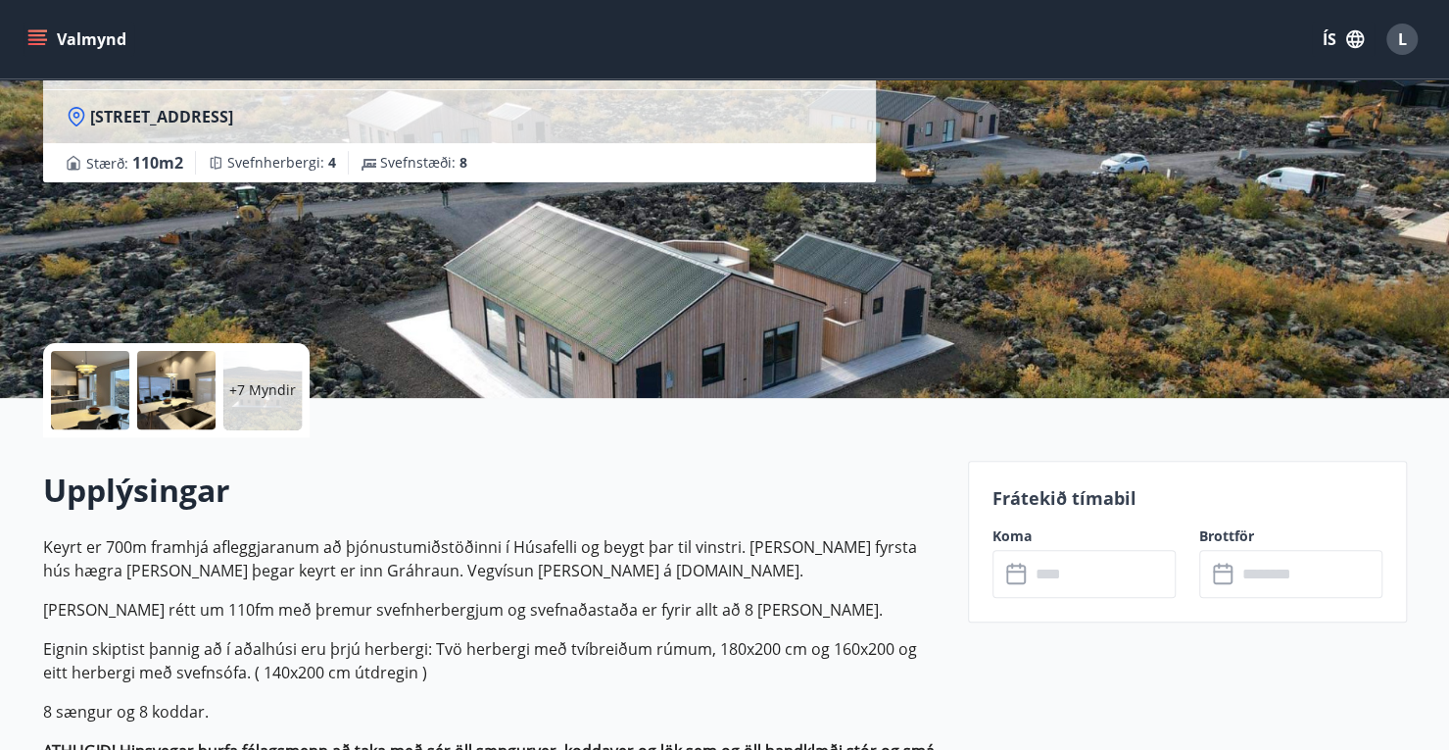
click at [94, 381] on div at bounding box center [90, 390] width 78 height 78
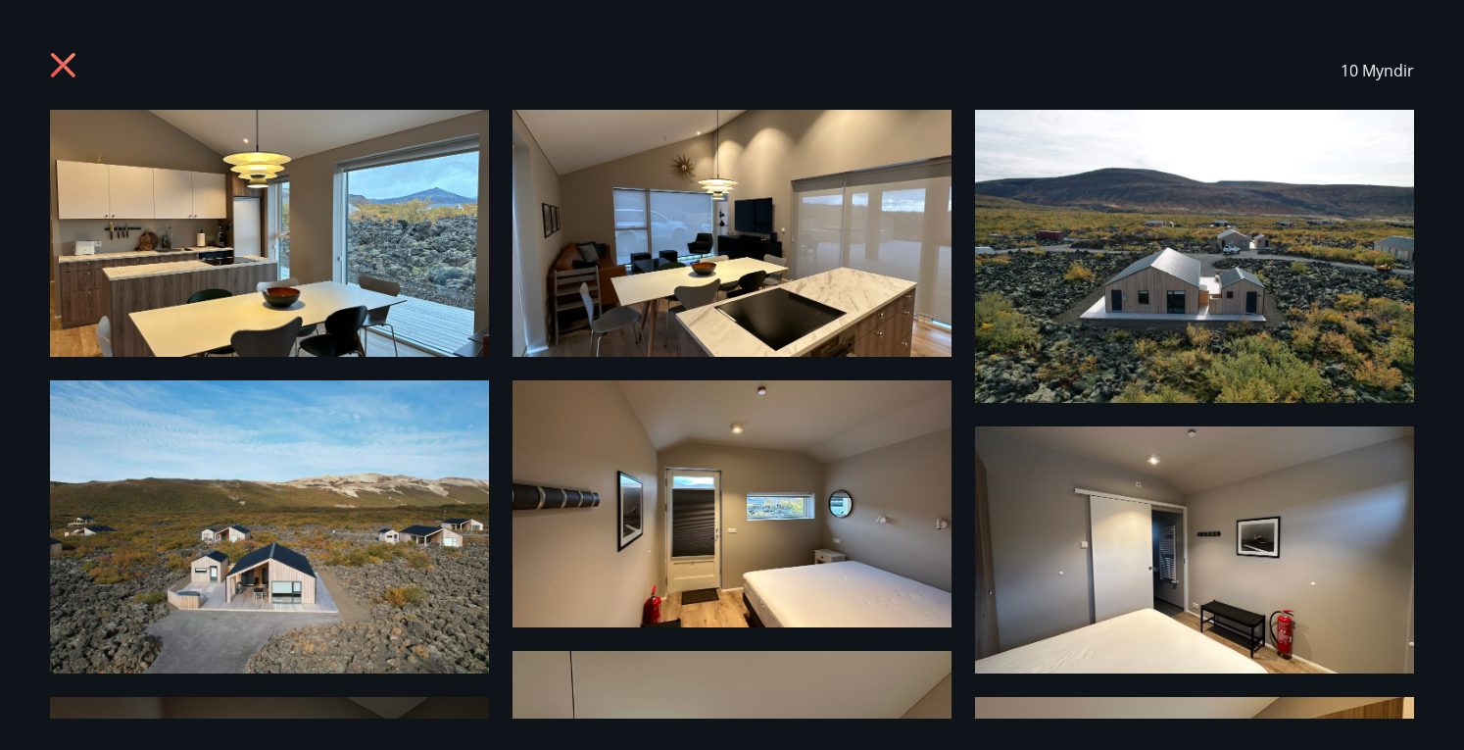
click at [1050, 373] on img at bounding box center [1194, 256] width 439 height 293
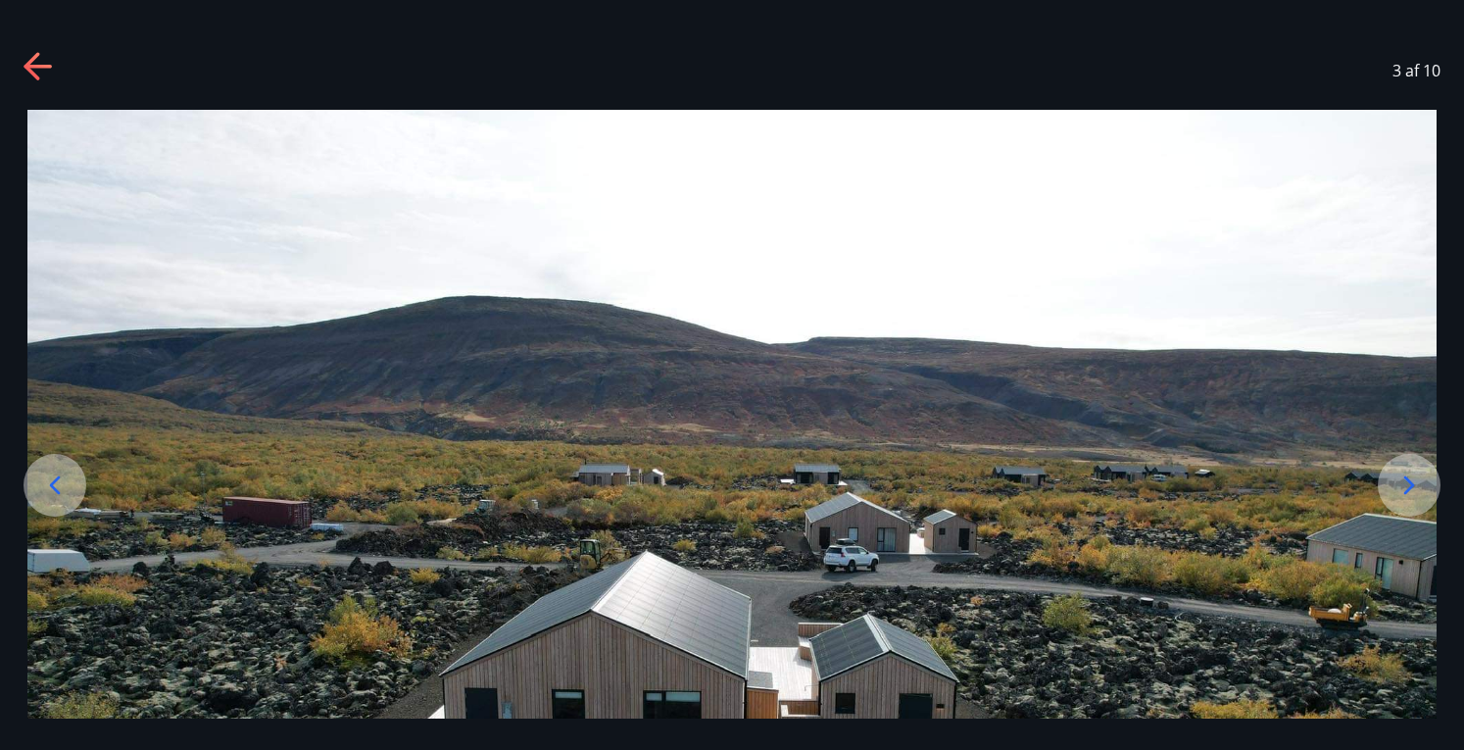
click at [1405, 489] on icon at bounding box center [1409, 484] width 31 height 31
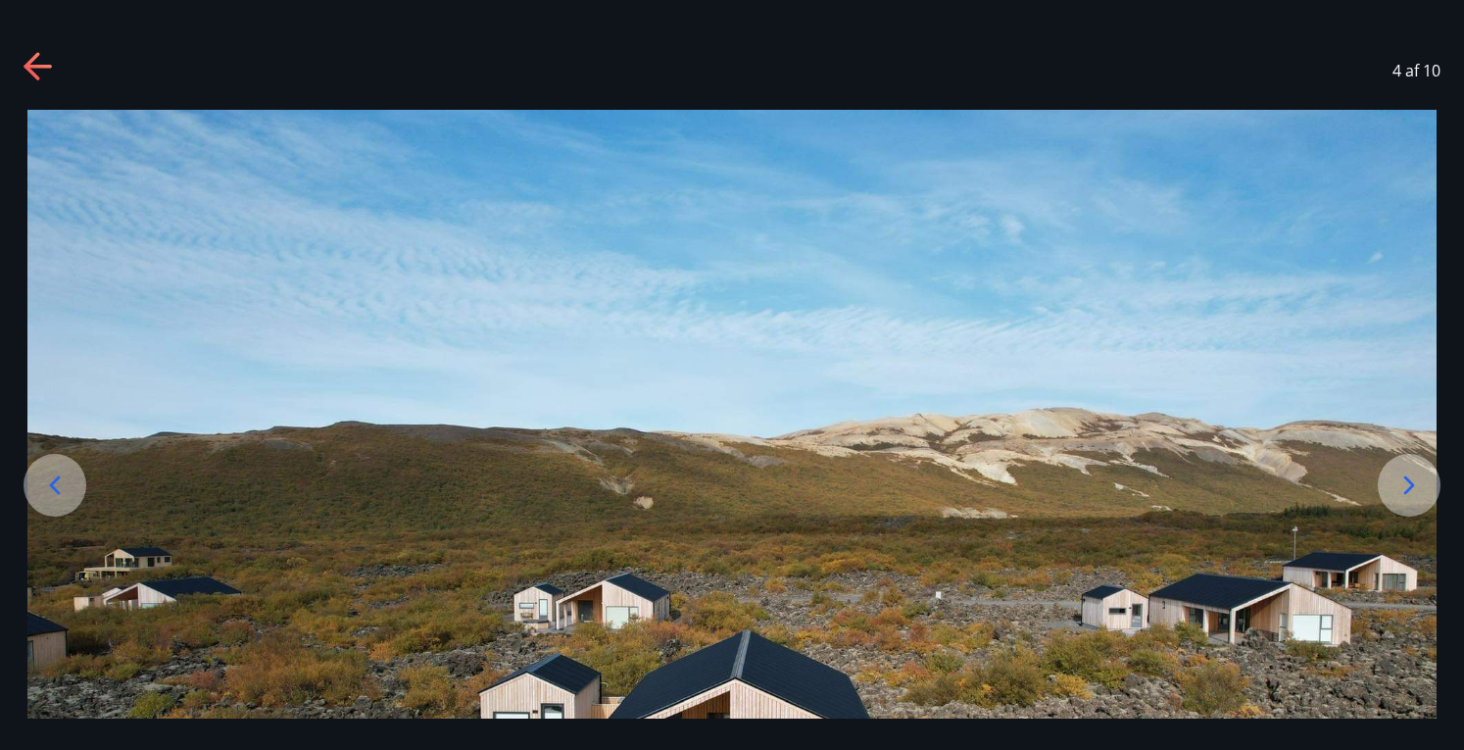
drag, startPoint x: 1171, startPoint y: 418, endPoint x: 1176, endPoint y: 342, distance: 76.6
click at [1176, 342] on img at bounding box center [731, 580] width 1409 height 940
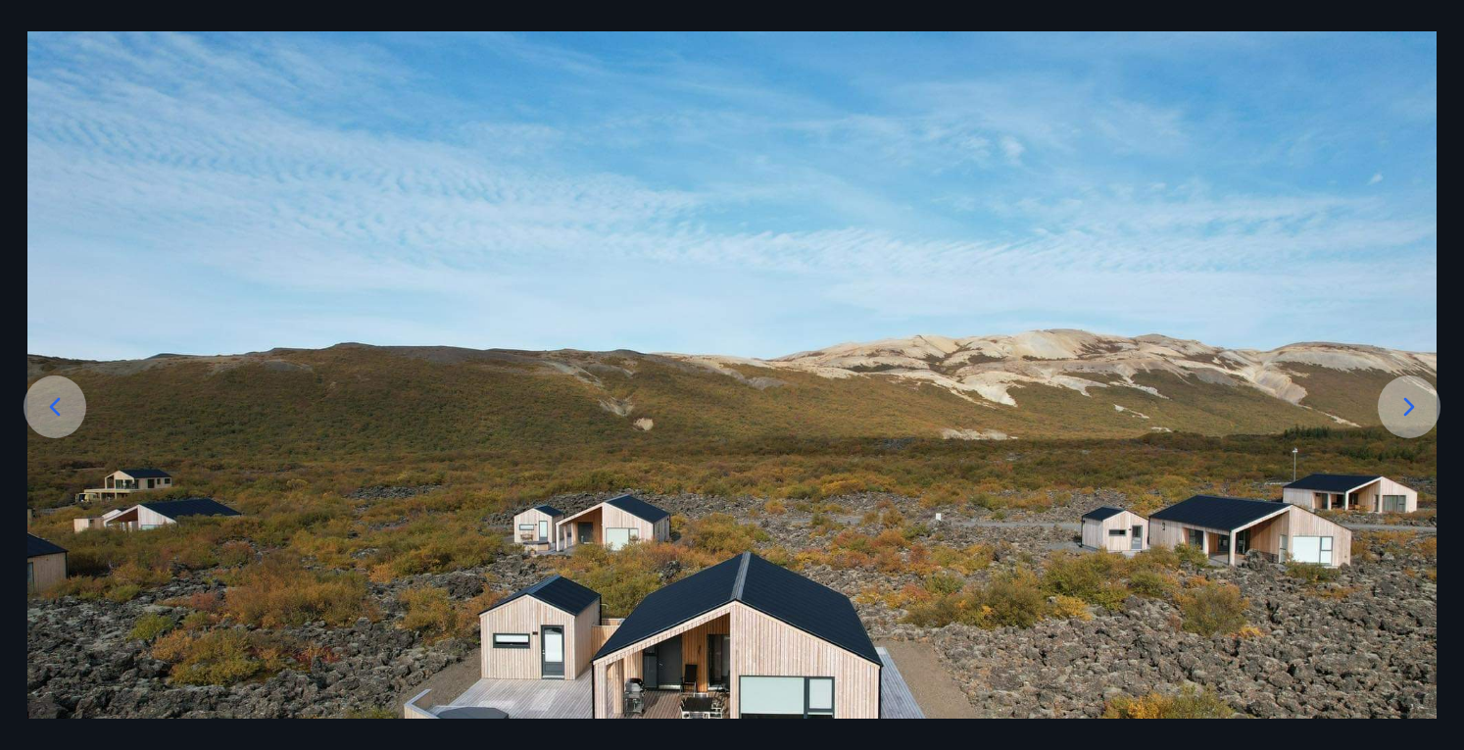
drag, startPoint x: 1239, startPoint y: 371, endPoint x: 1231, endPoint y: 275, distance: 96.4
click at [1231, 275] on img at bounding box center [731, 501] width 1409 height 940
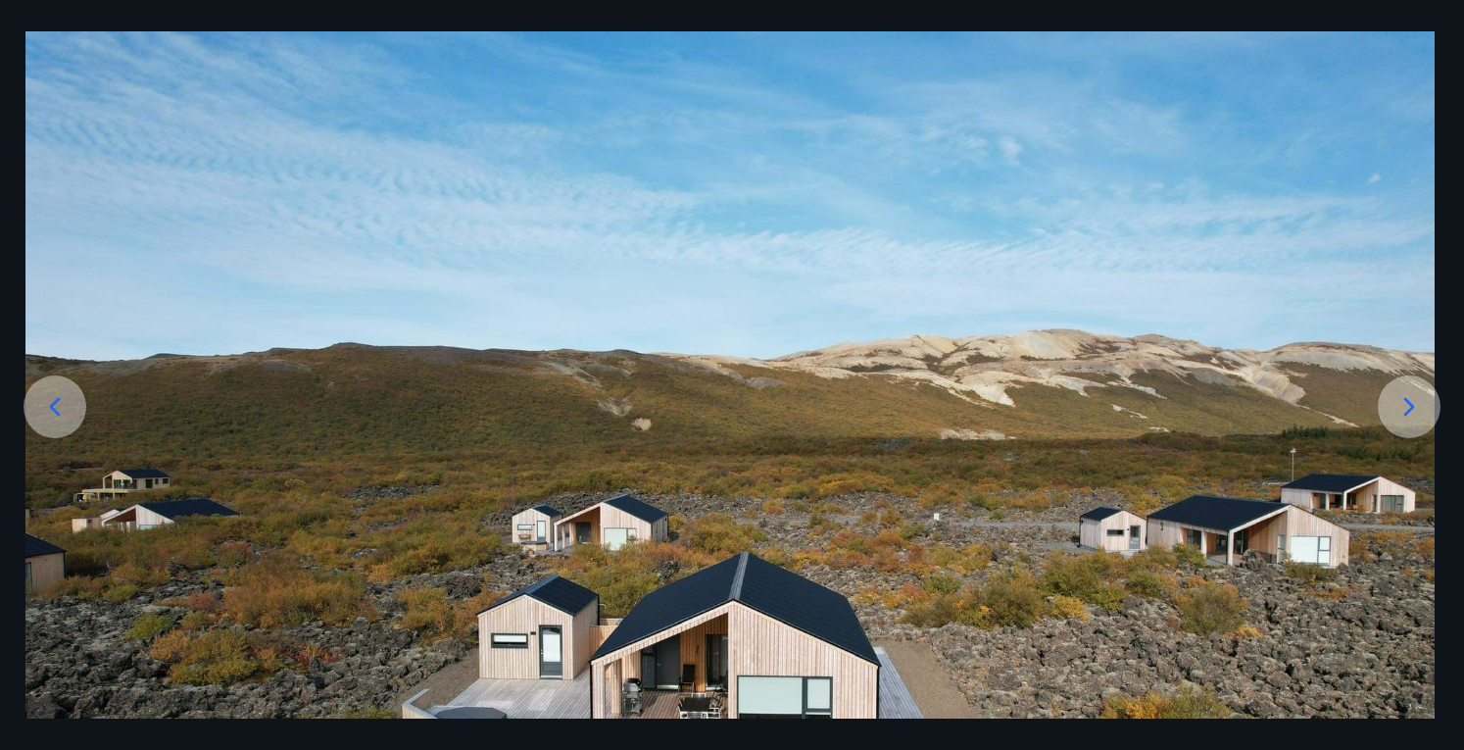
drag, startPoint x: 1152, startPoint y: 328, endPoint x: 1147, endPoint y: 230, distance: 98.1
click at [1147, 230] on img at bounding box center [729, 501] width 1409 height 940
click at [1399, 409] on icon at bounding box center [1409, 406] width 31 height 31
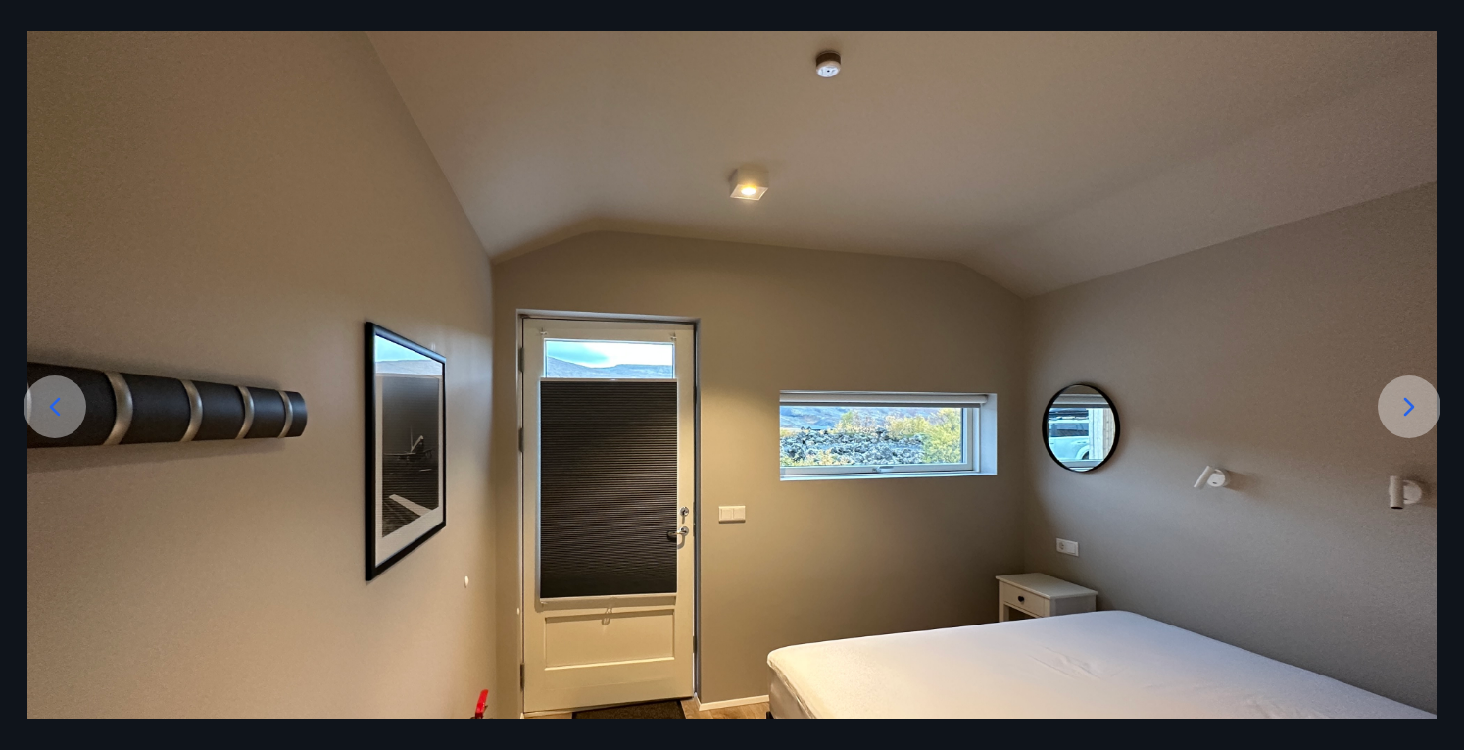
click at [1399, 409] on icon at bounding box center [1409, 406] width 31 height 31
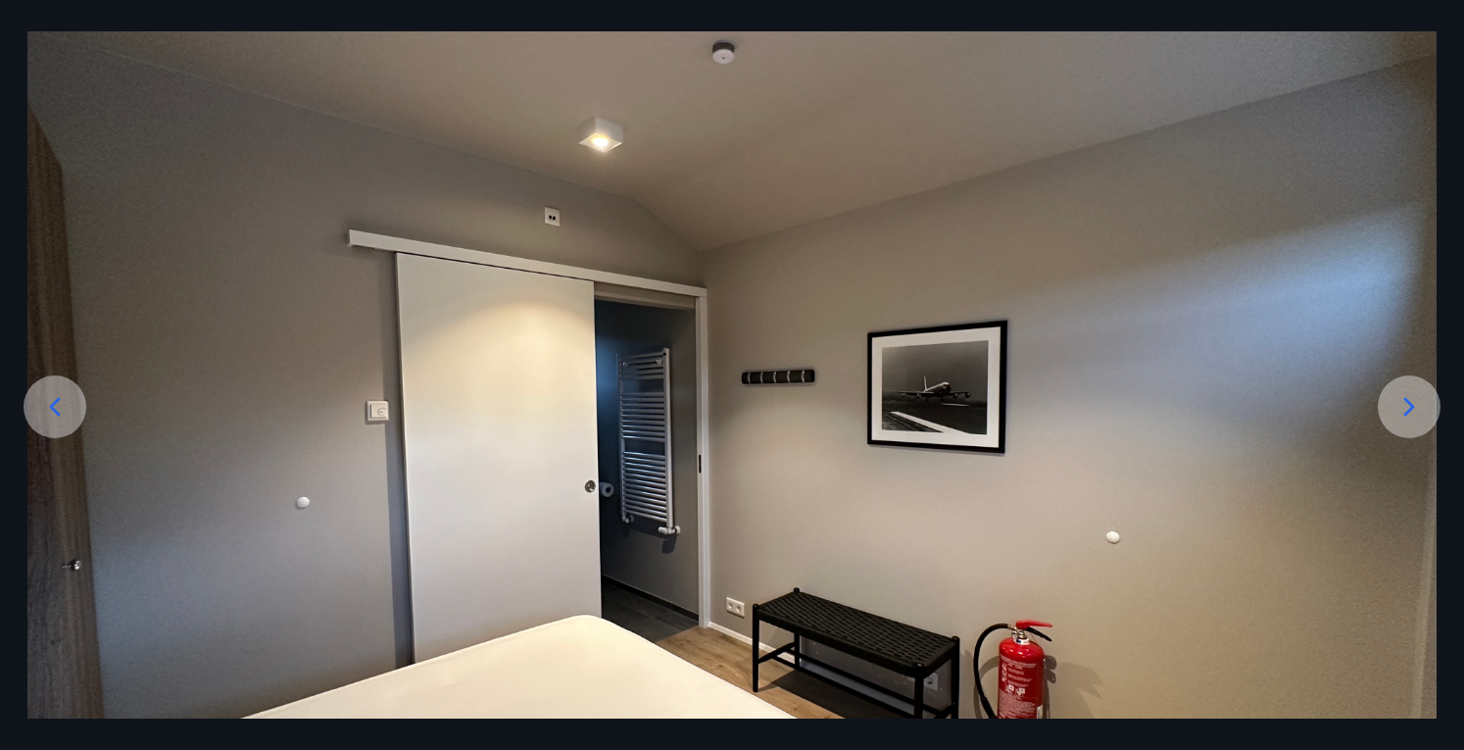
click at [1399, 409] on icon at bounding box center [1409, 406] width 31 height 31
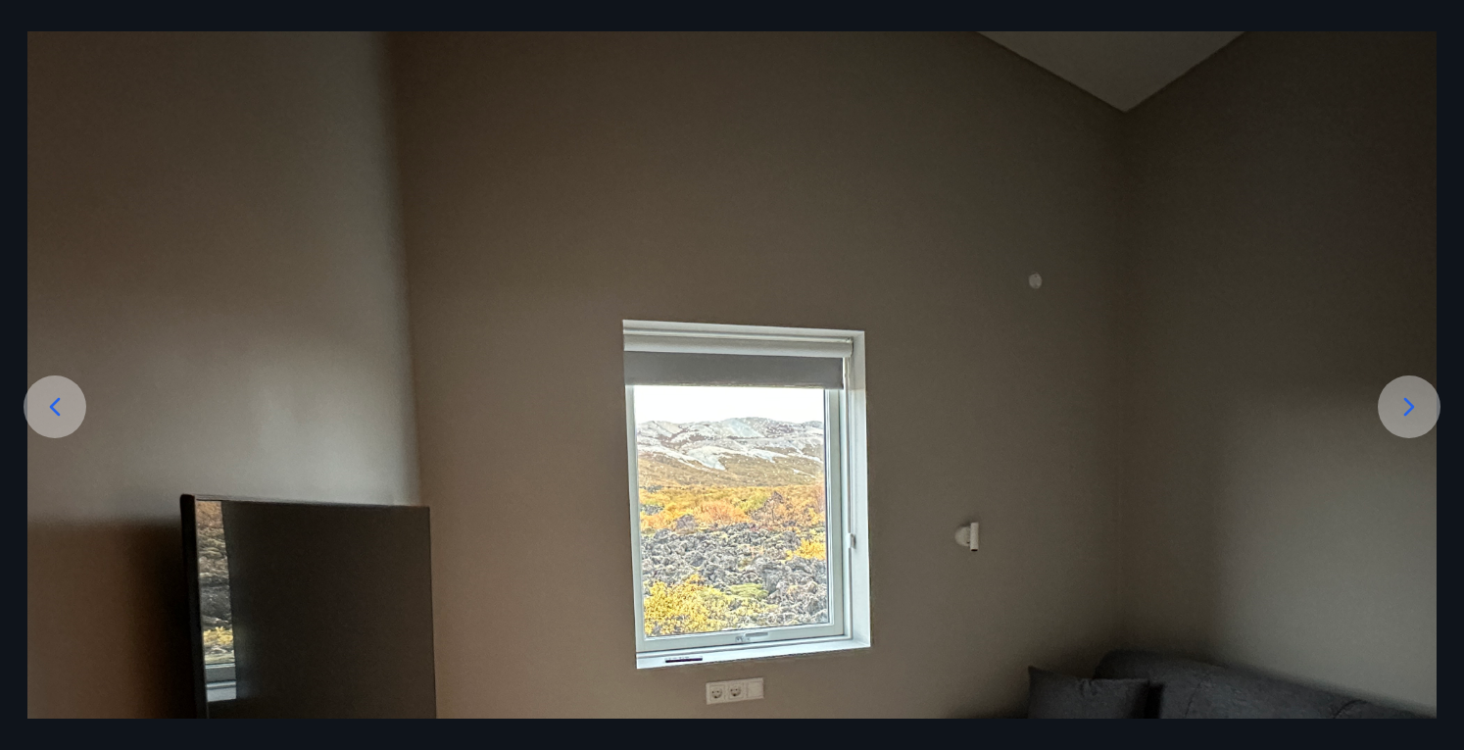
click at [1399, 409] on icon at bounding box center [1409, 406] width 31 height 31
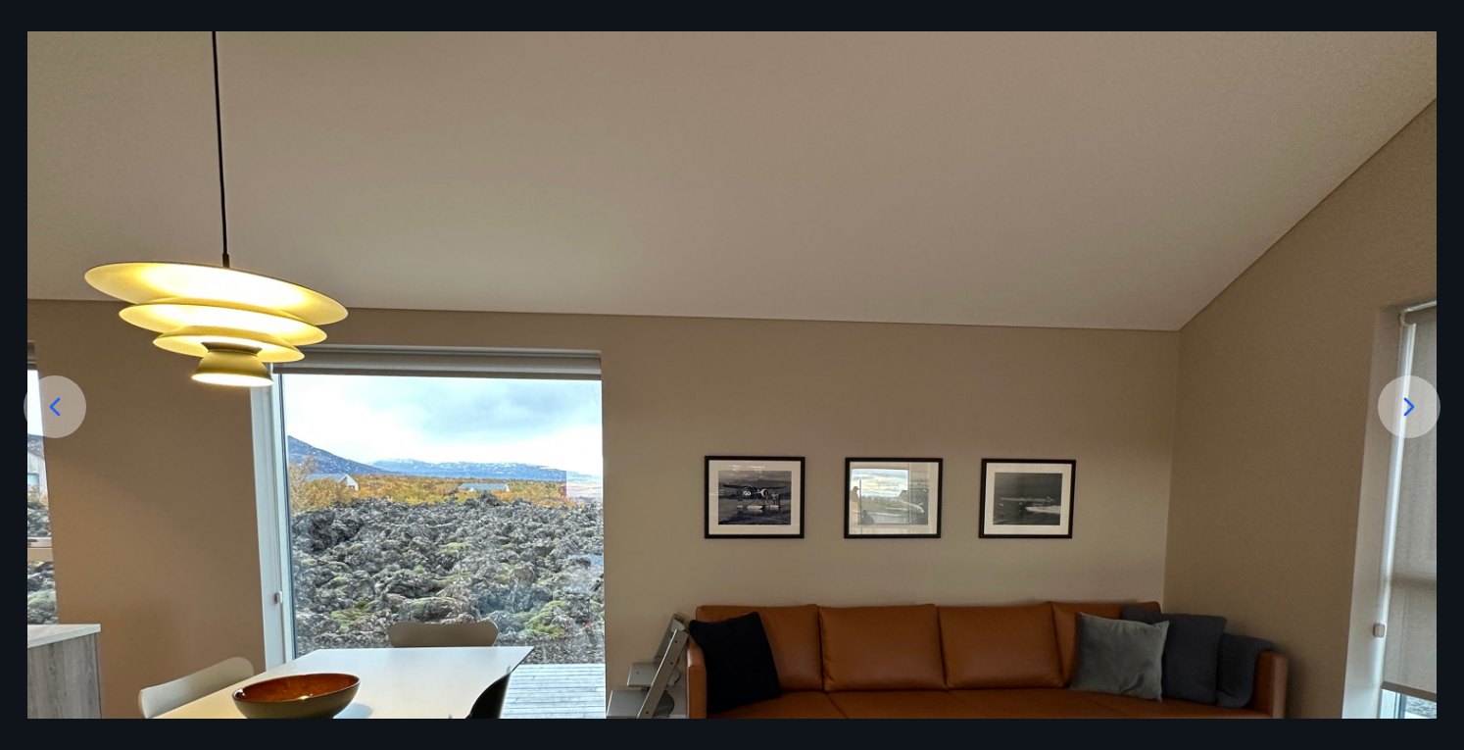
click at [1399, 409] on icon at bounding box center [1409, 406] width 31 height 31
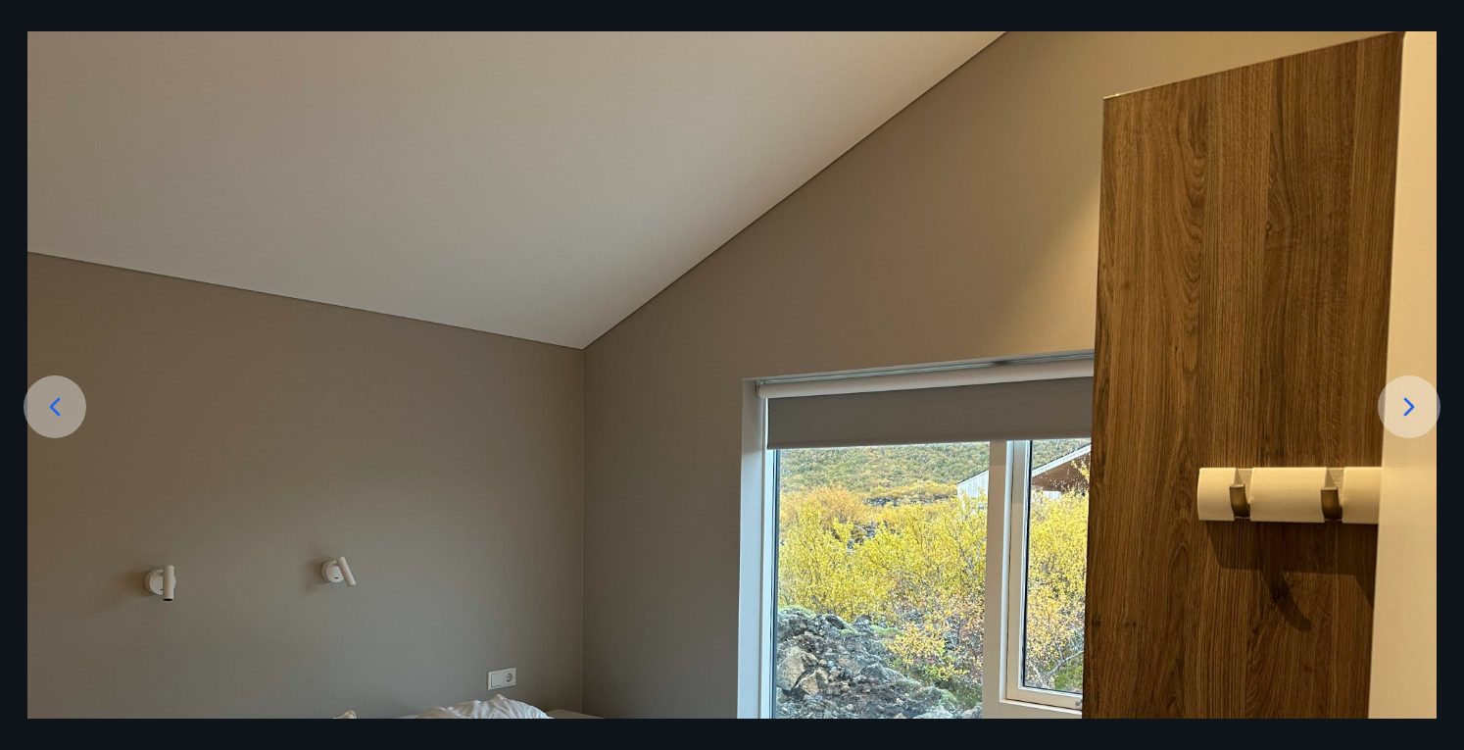
click at [1399, 409] on icon at bounding box center [1409, 406] width 31 height 31
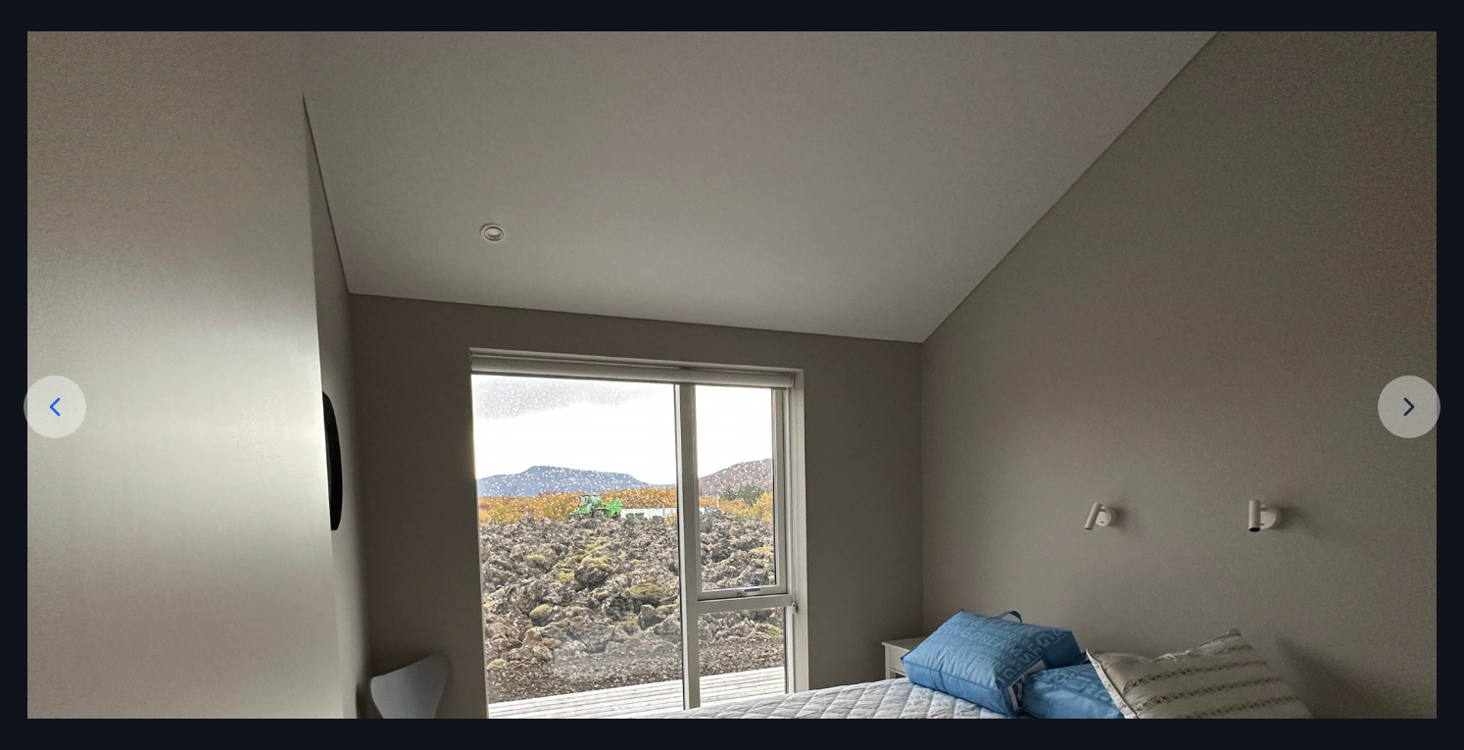
click at [1399, 409] on img at bounding box center [731, 559] width 1409 height 1057
click at [1404, 404] on img at bounding box center [731, 559] width 1409 height 1057
